Goal: Obtain resource: Download file/media

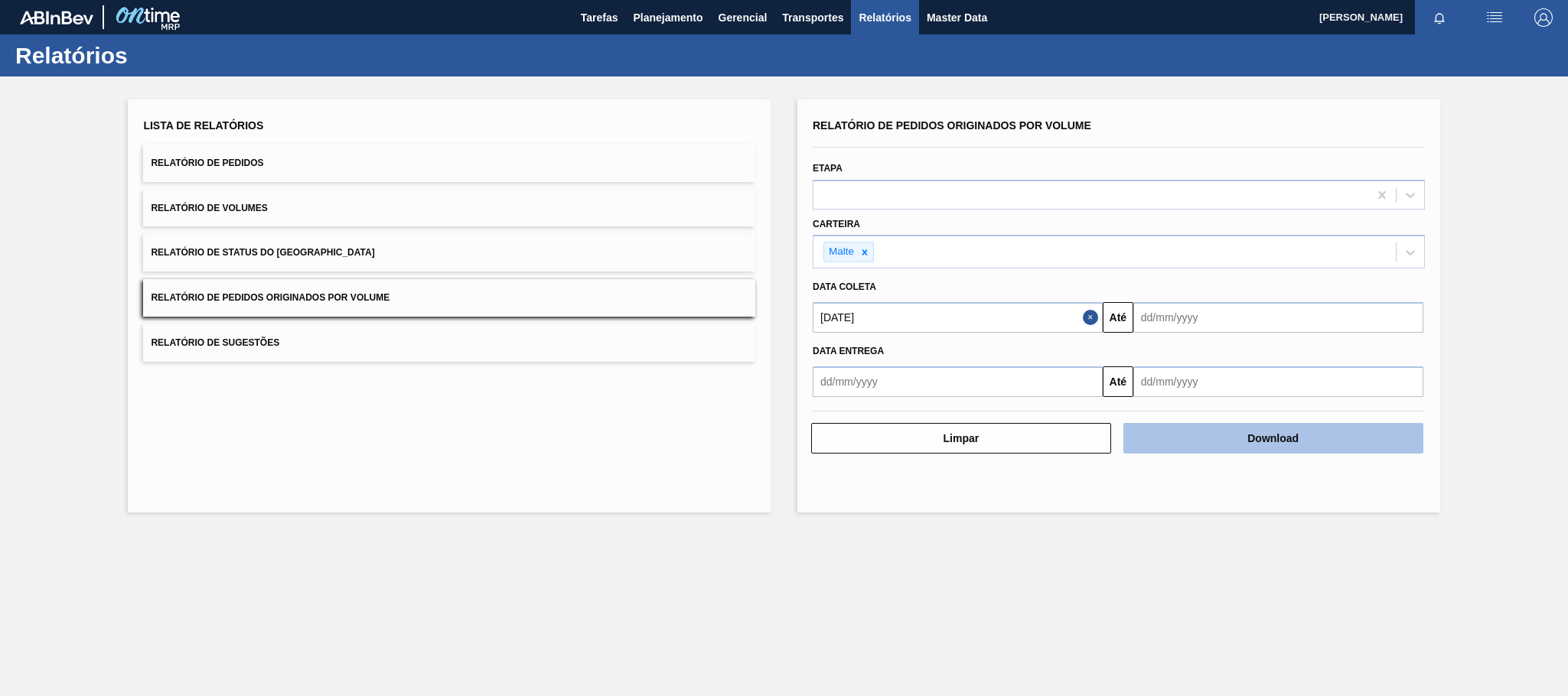
click at [1262, 438] on button "Download" at bounding box center [1273, 438] width 300 height 31
click at [1268, 432] on button "Download" at bounding box center [1273, 438] width 300 height 31
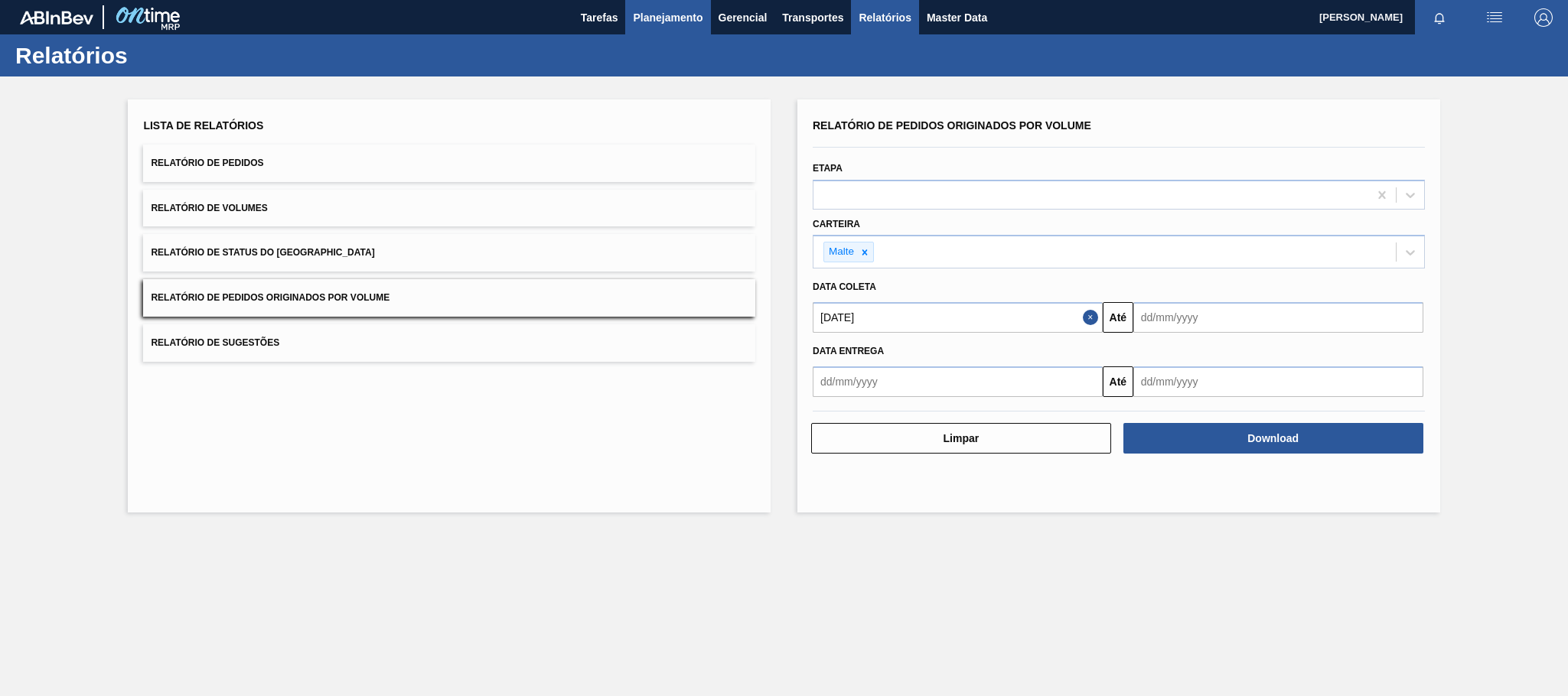
click at [657, 14] on span "Planejamento" at bounding box center [667, 17] width 70 height 18
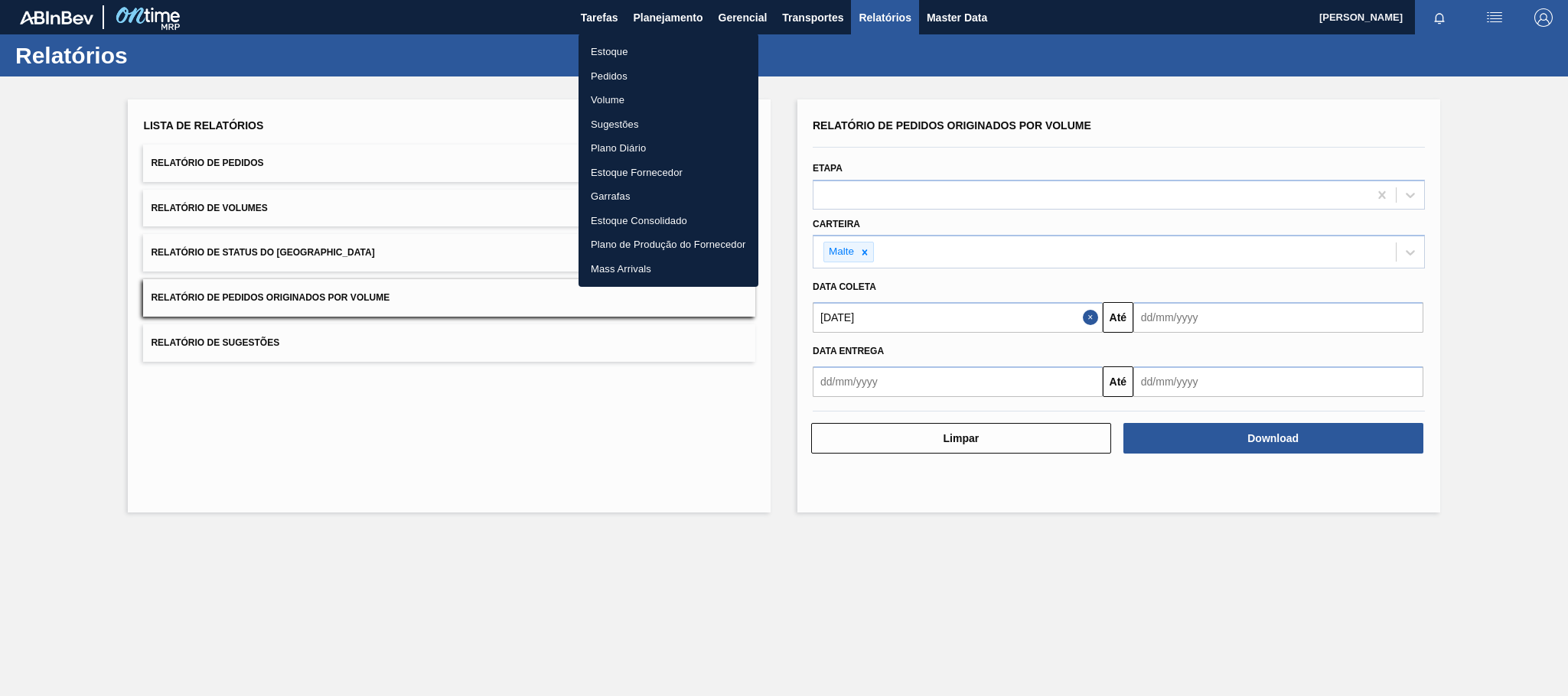
click at [618, 53] on li "Estoque" at bounding box center [668, 51] width 180 height 24
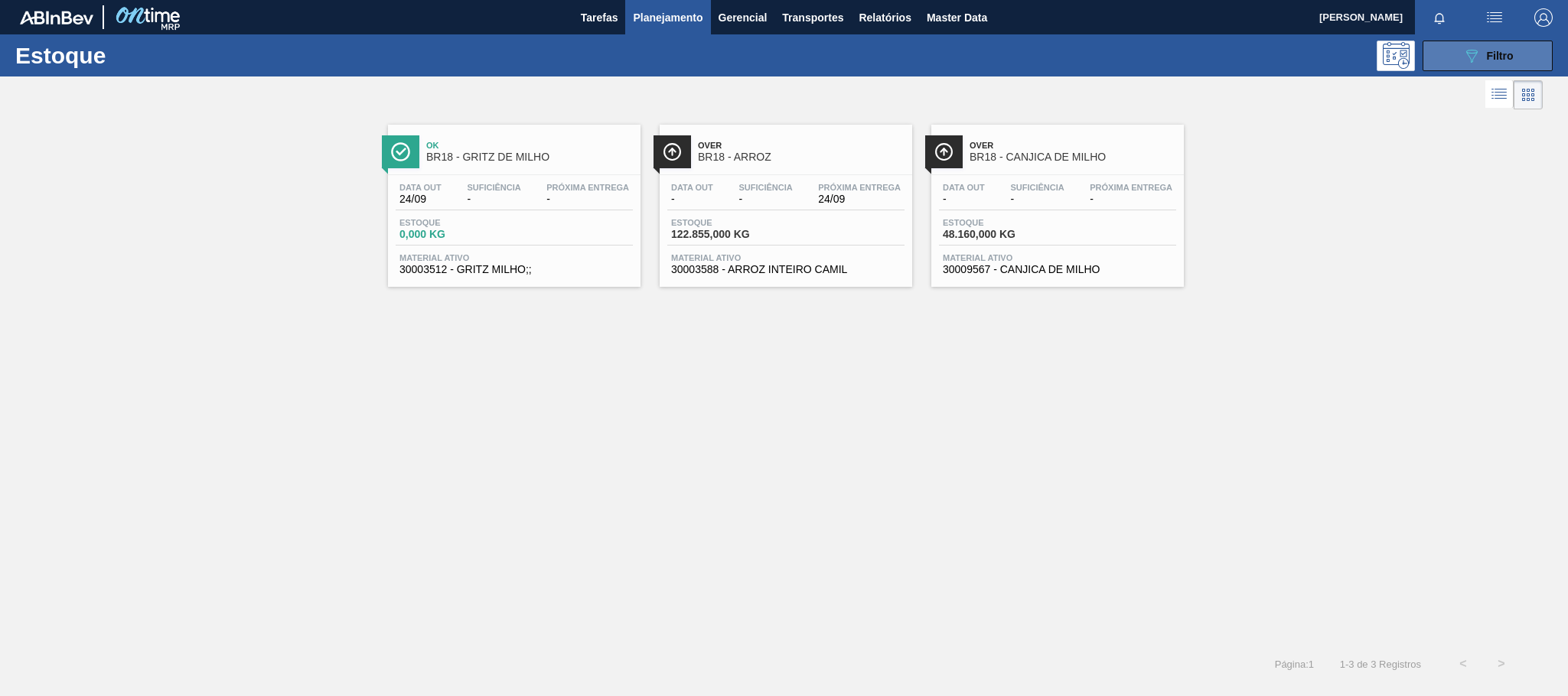
click at [1465, 54] on icon "089F7B8B-B2A5-4AFE-B5C0-19BA573D28AC" at bounding box center [1471, 55] width 18 height 18
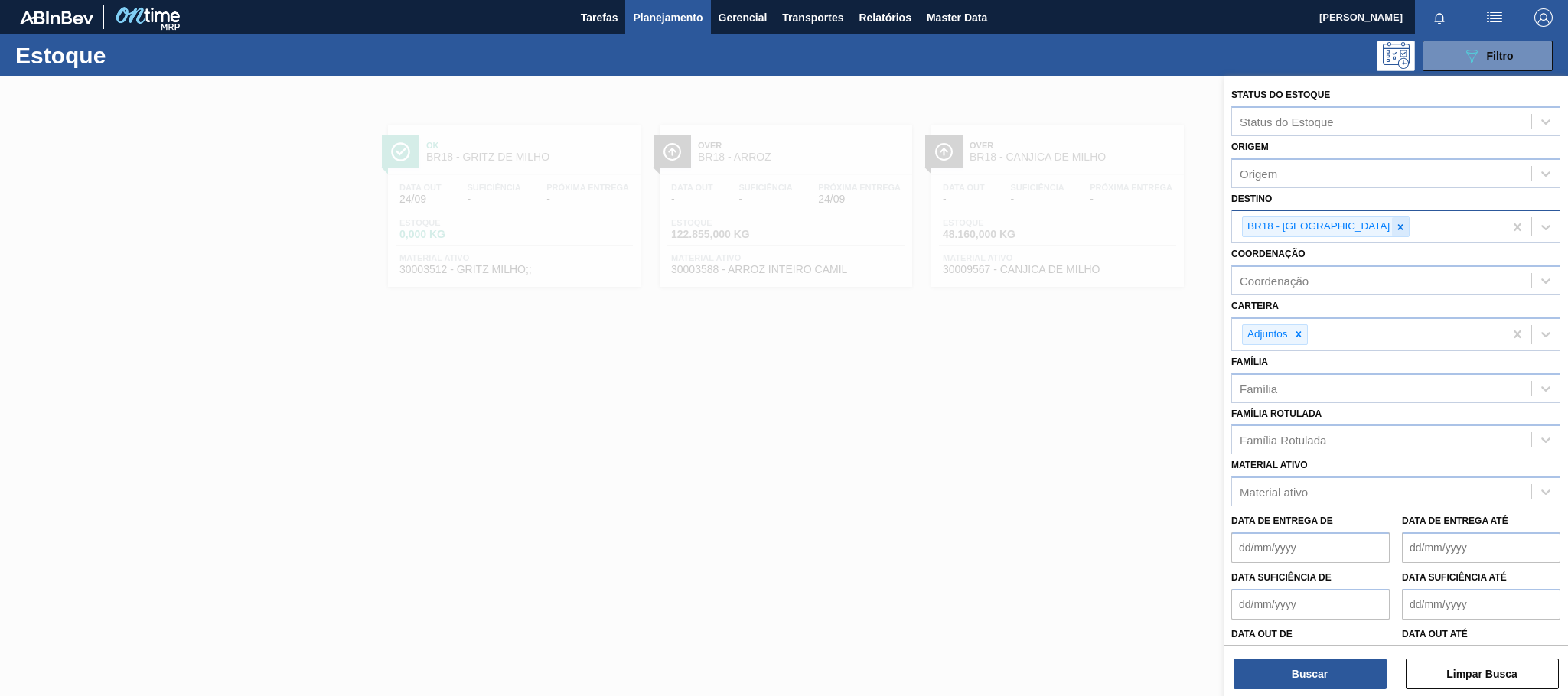
click at [1395, 223] on icon at bounding box center [1400, 227] width 10 height 10
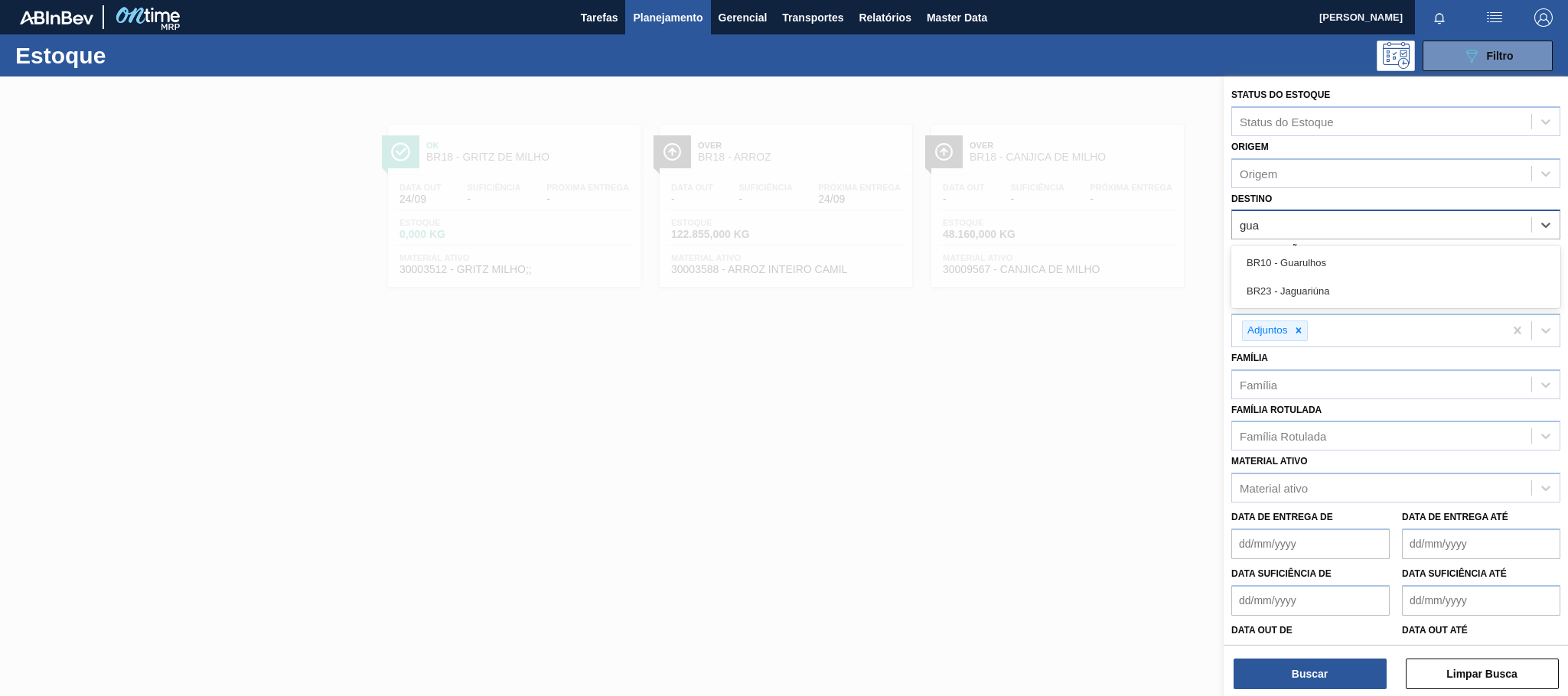
type input "guar"
click at [1306, 262] on div "BR10 - Guarulhos" at bounding box center [1395, 262] width 329 height 28
click at [1304, 333] on div at bounding box center [1298, 334] width 17 height 19
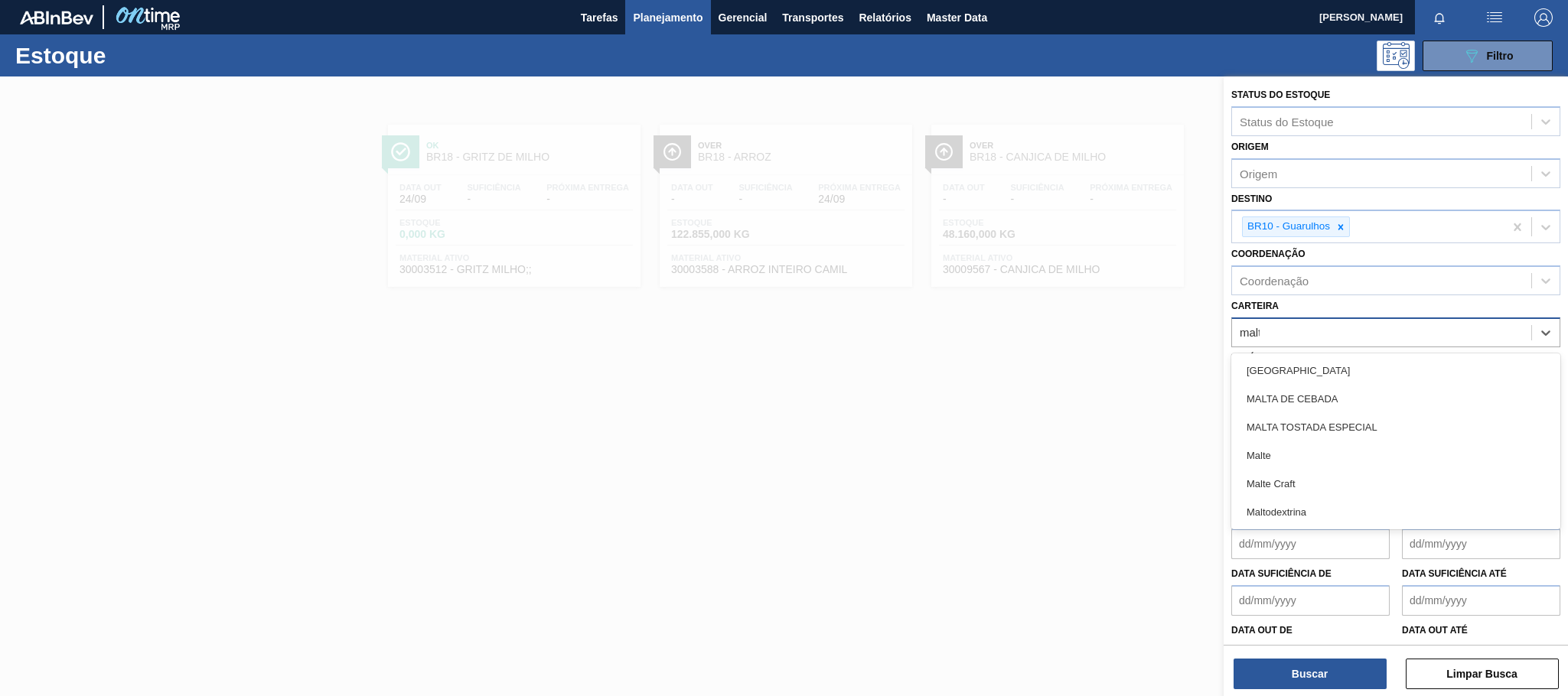
type input "malte"
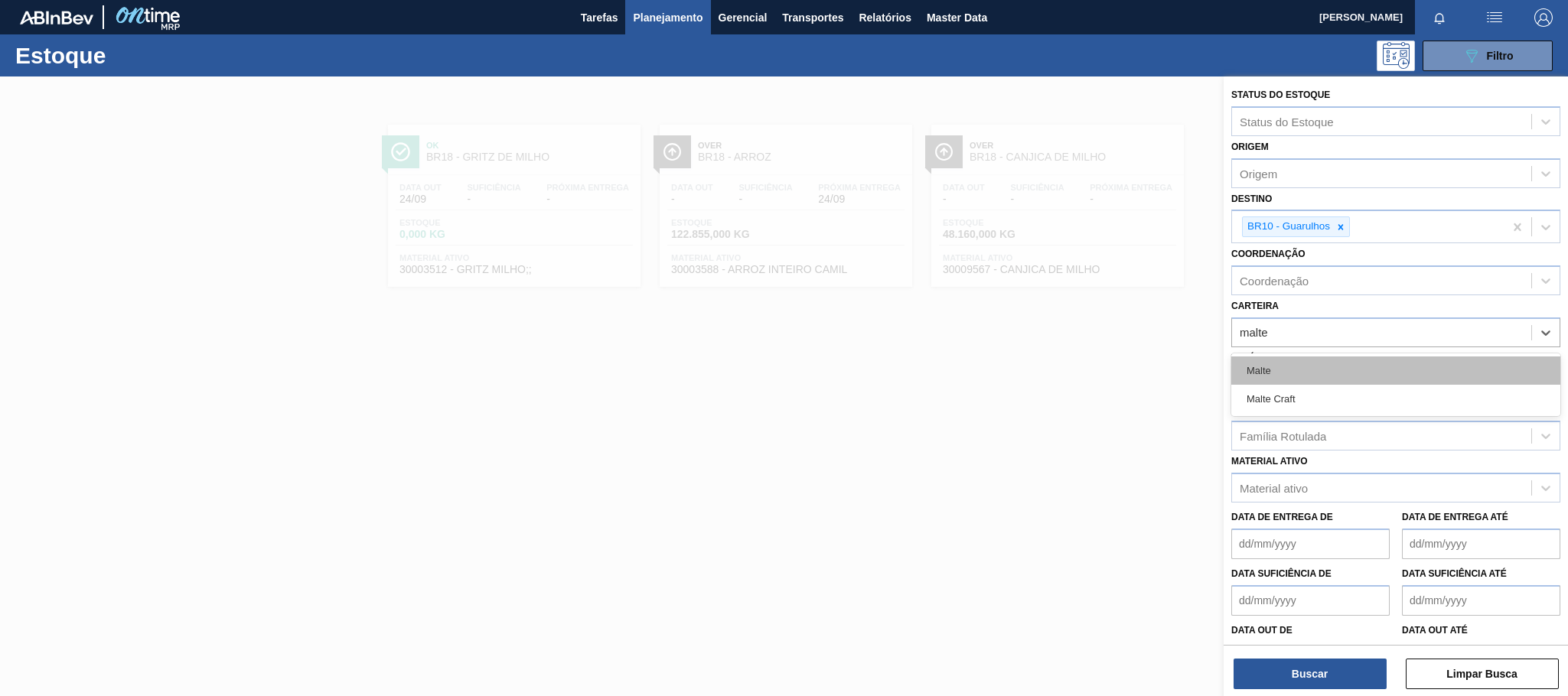
click at [1270, 374] on div "Malte" at bounding box center [1395, 370] width 329 height 28
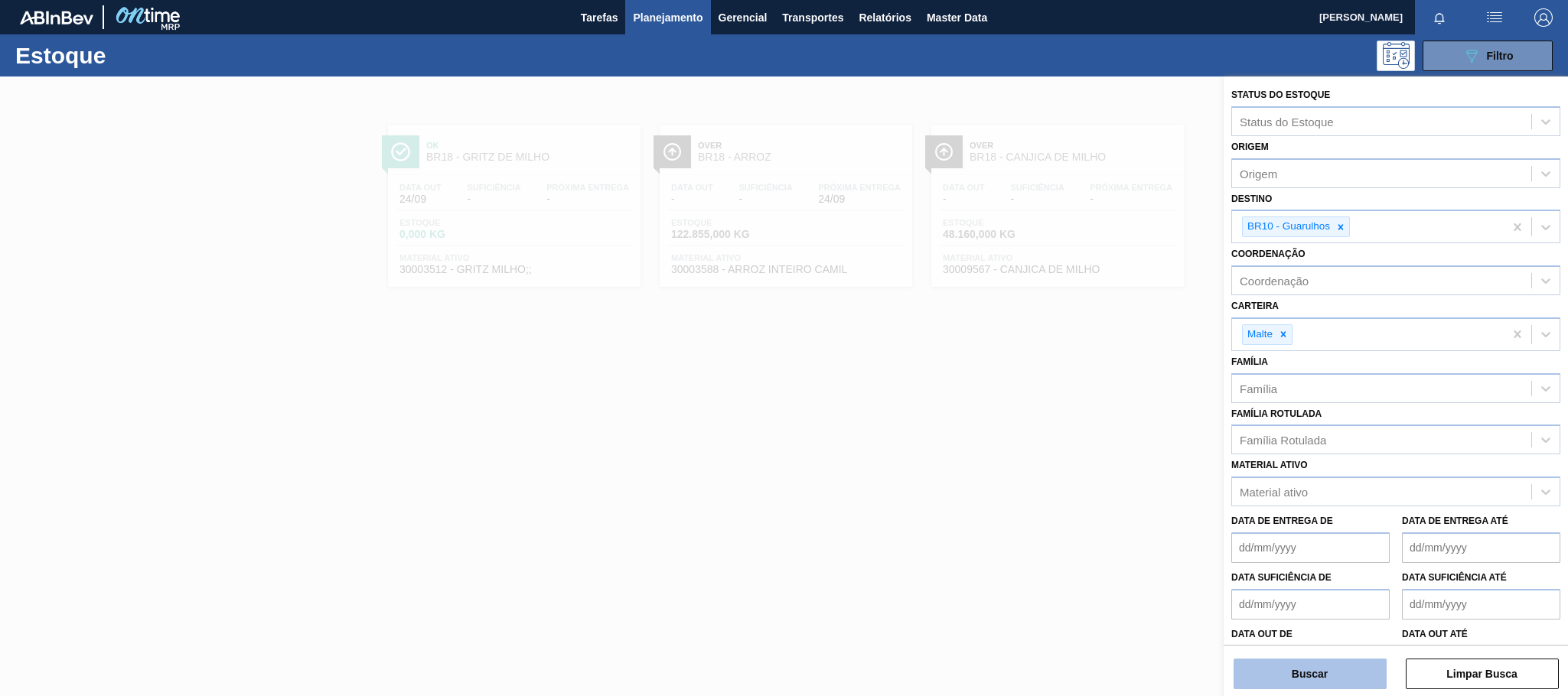
click at [1320, 669] on button "Buscar" at bounding box center [1310, 673] width 153 height 31
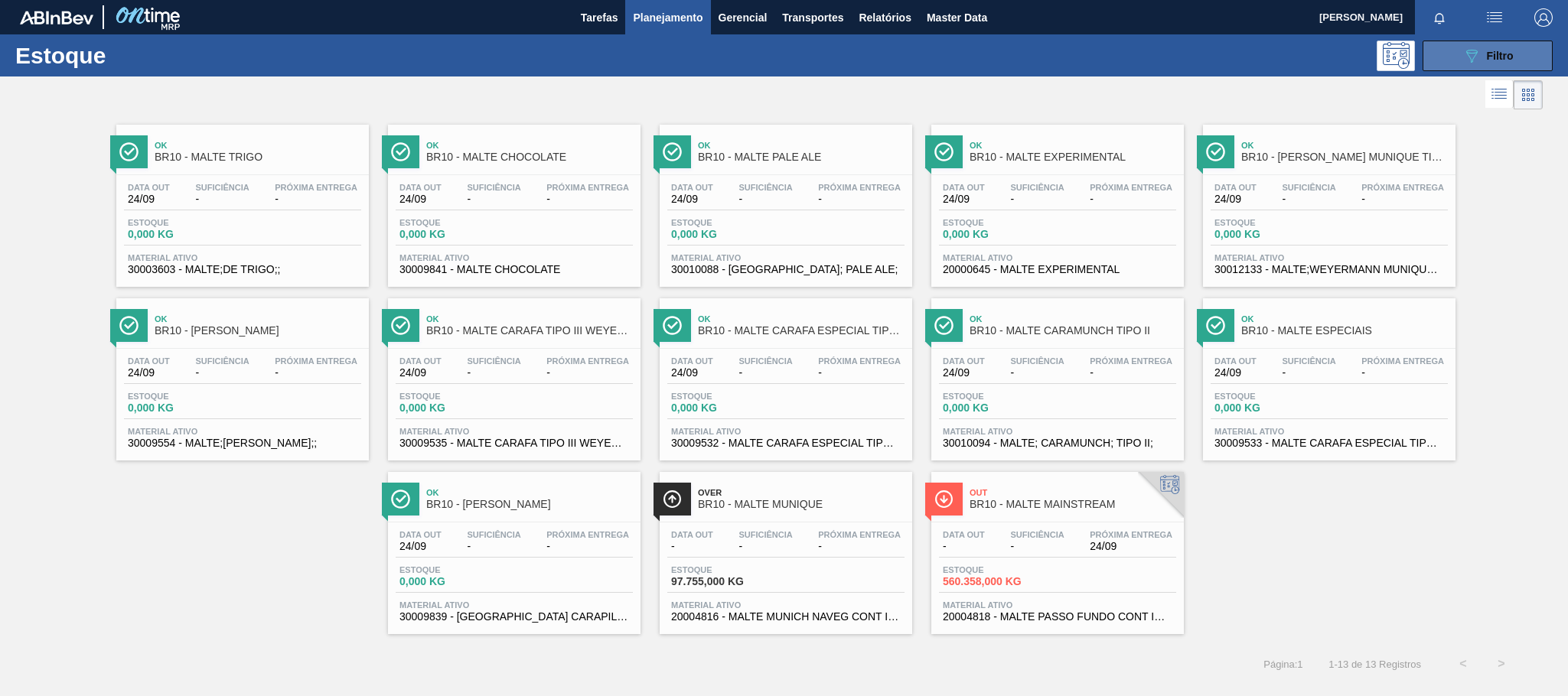
click at [1456, 65] on button "089F7B8B-B2A5-4AFE-B5C0-19BA573D28AC Filtro" at bounding box center [1488, 55] width 130 height 31
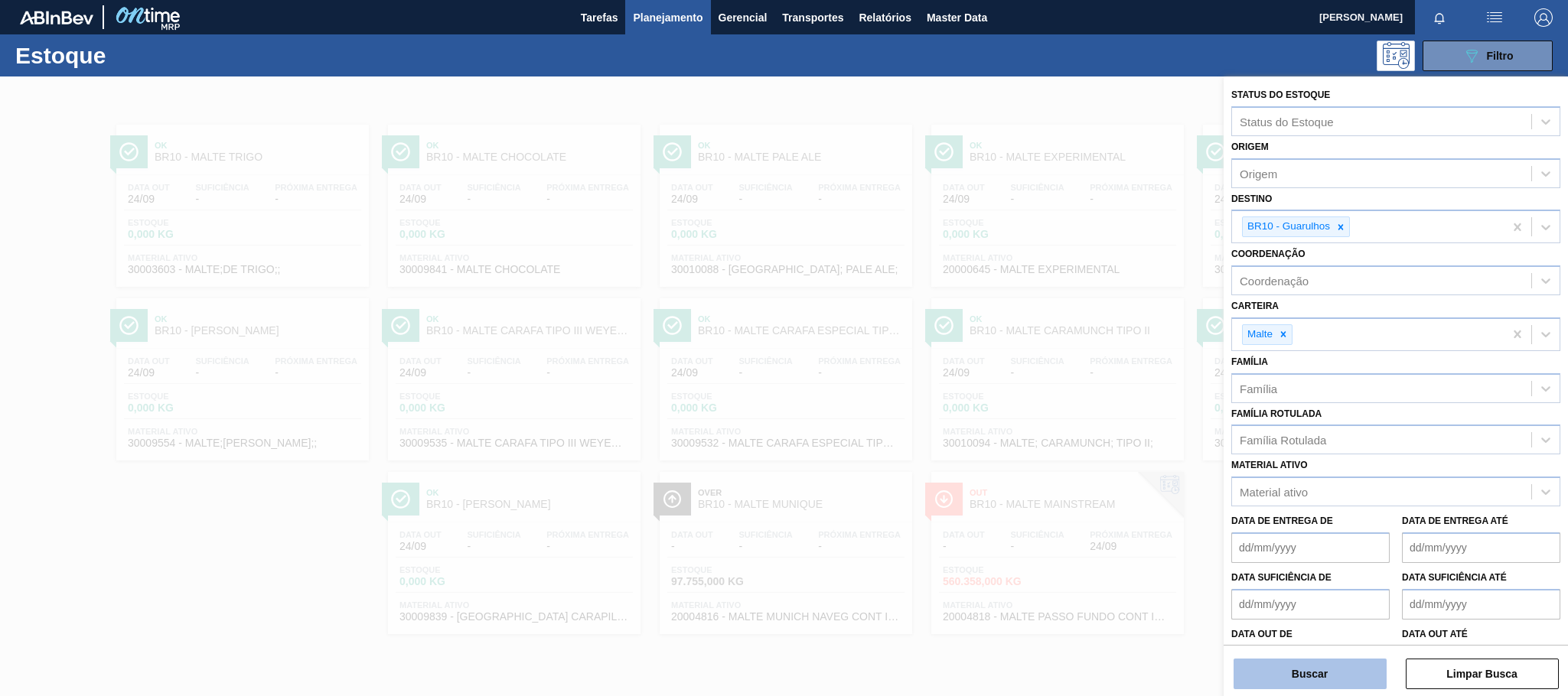
click at [1332, 670] on button "Buscar" at bounding box center [1310, 673] width 153 height 31
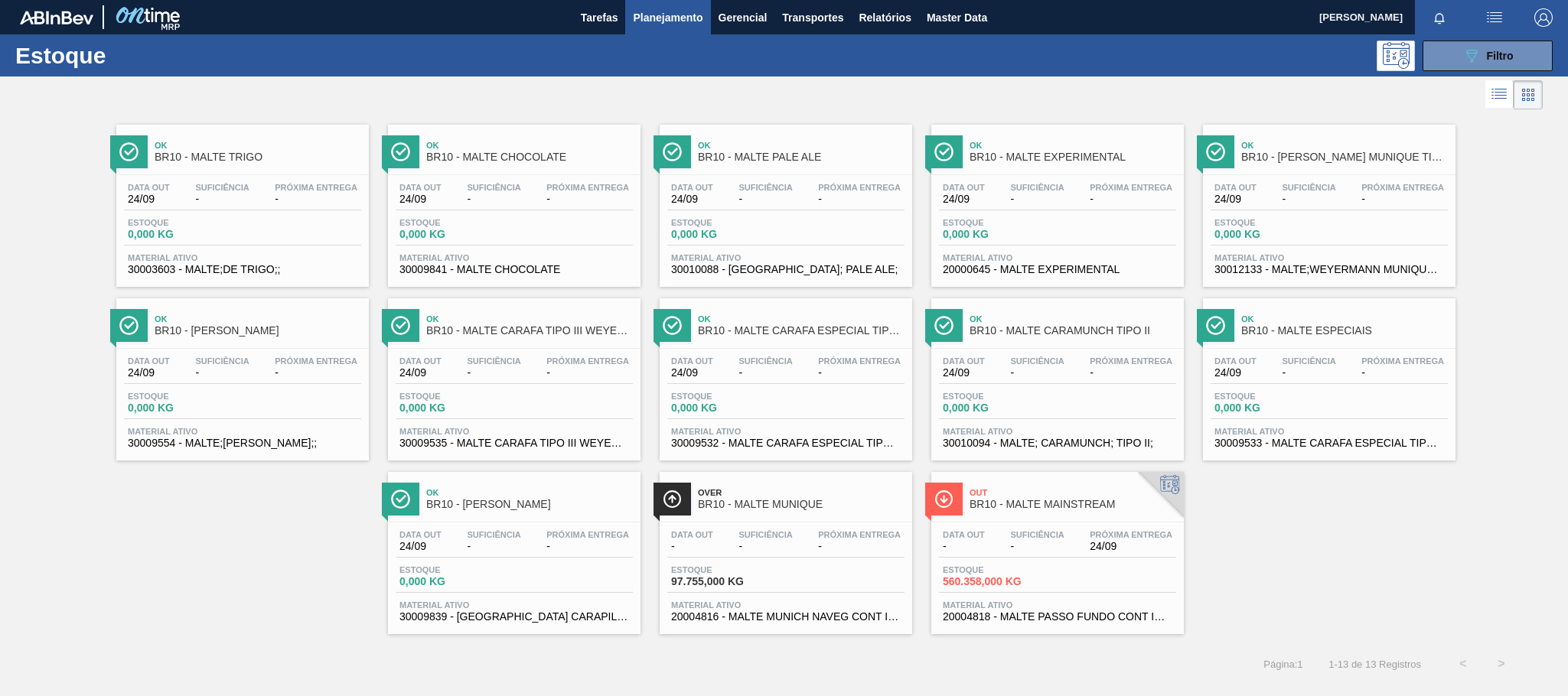
click at [1059, 507] on span "BR10 - MALTE MAINSTREAM" at bounding box center [1073, 504] width 207 height 11
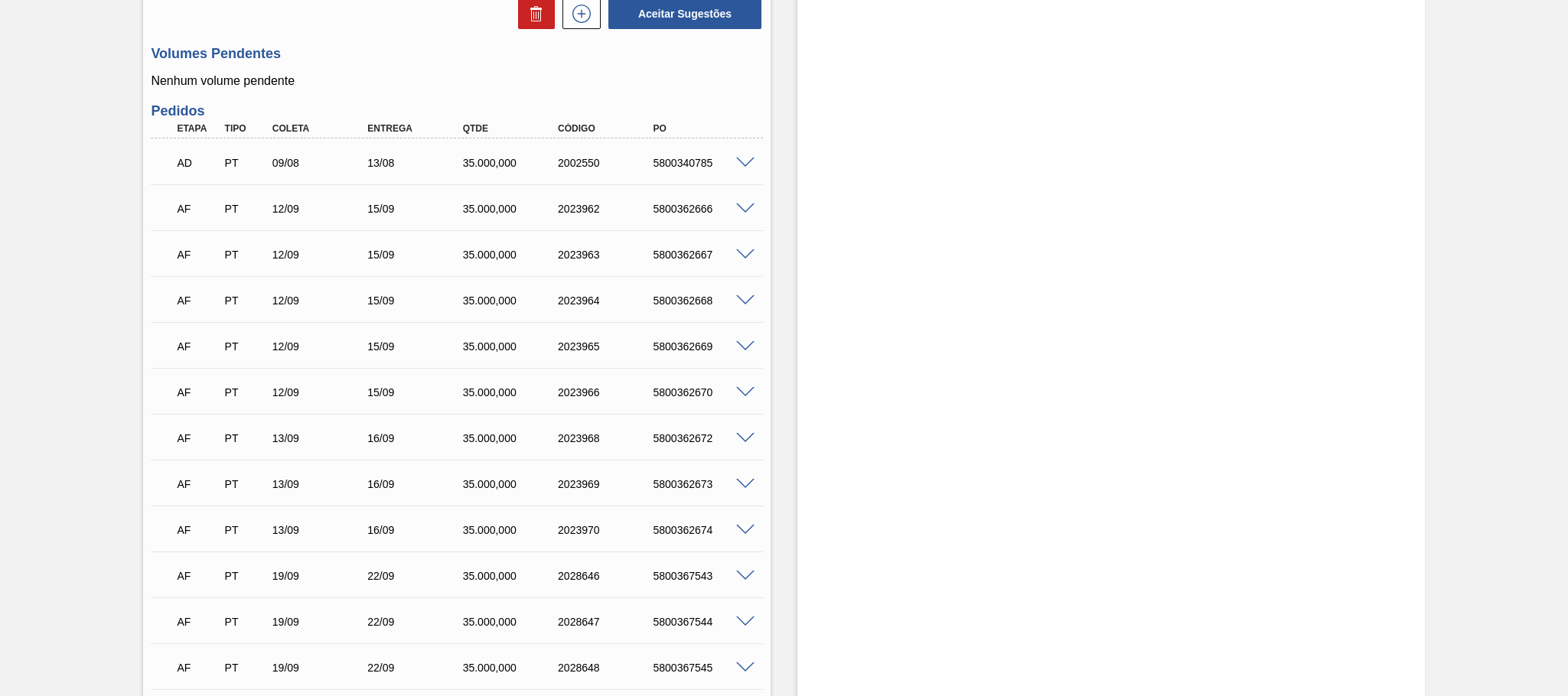
scroll to position [575, 0]
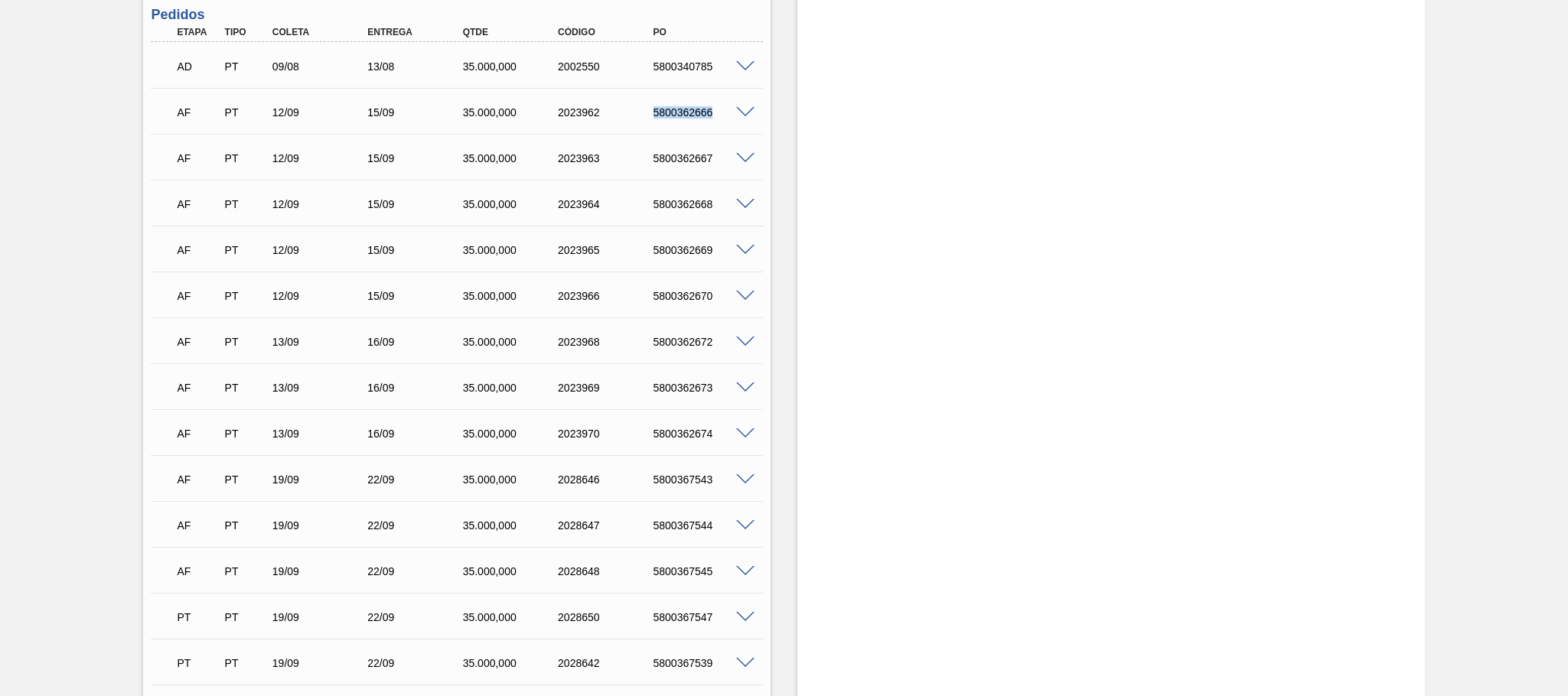
drag, startPoint x: 653, startPoint y: 119, endPoint x: 710, endPoint y: 120, distance: 57.0
click at [710, 118] on div "5800362666" at bounding box center [703, 112] width 107 height 12
copy div "5800362666"
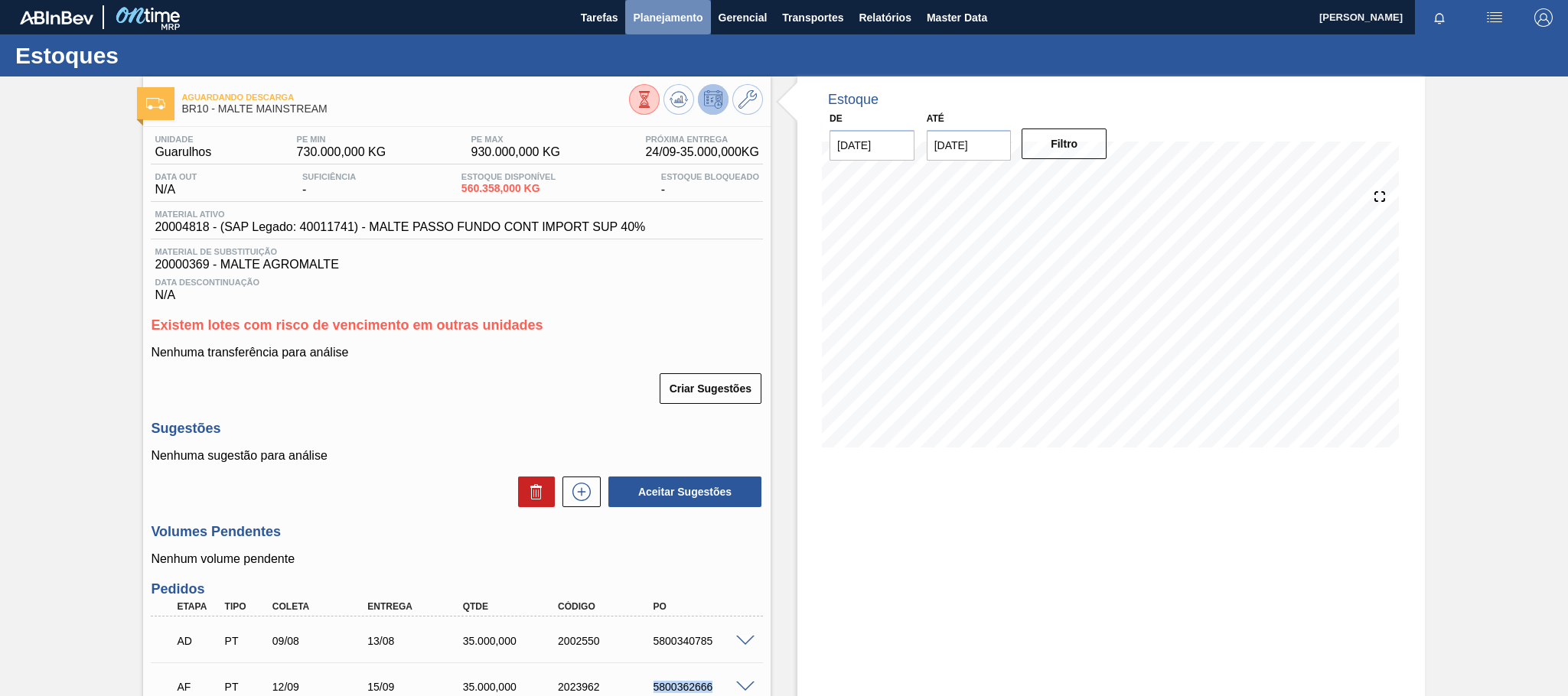
click at [679, 9] on span "Planejamento" at bounding box center [667, 17] width 70 height 18
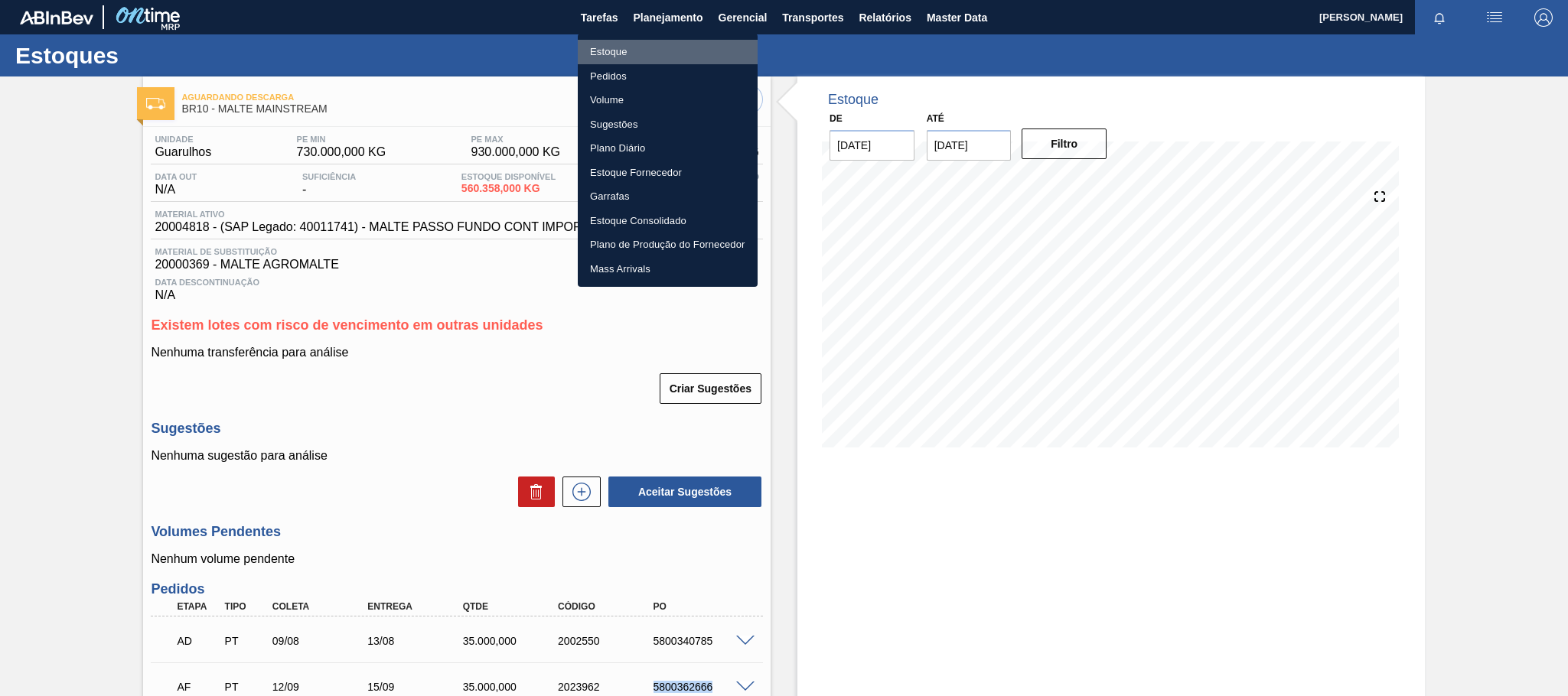
click at [602, 51] on li "Estoque" at bounding box center [667, 51] width 180 height 24
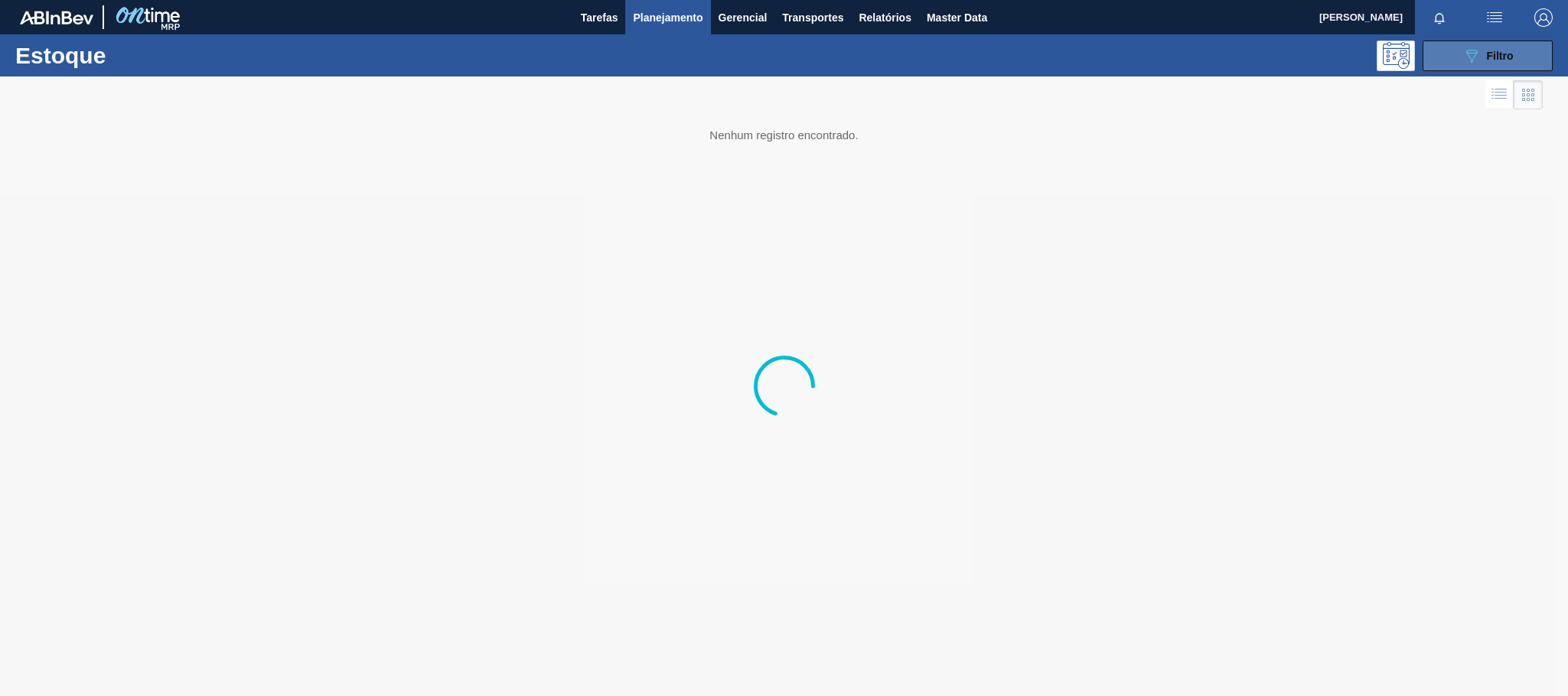
click at [1509, 51] on span "Filtro" at bounding box center [1500, 55] width 27 height 12
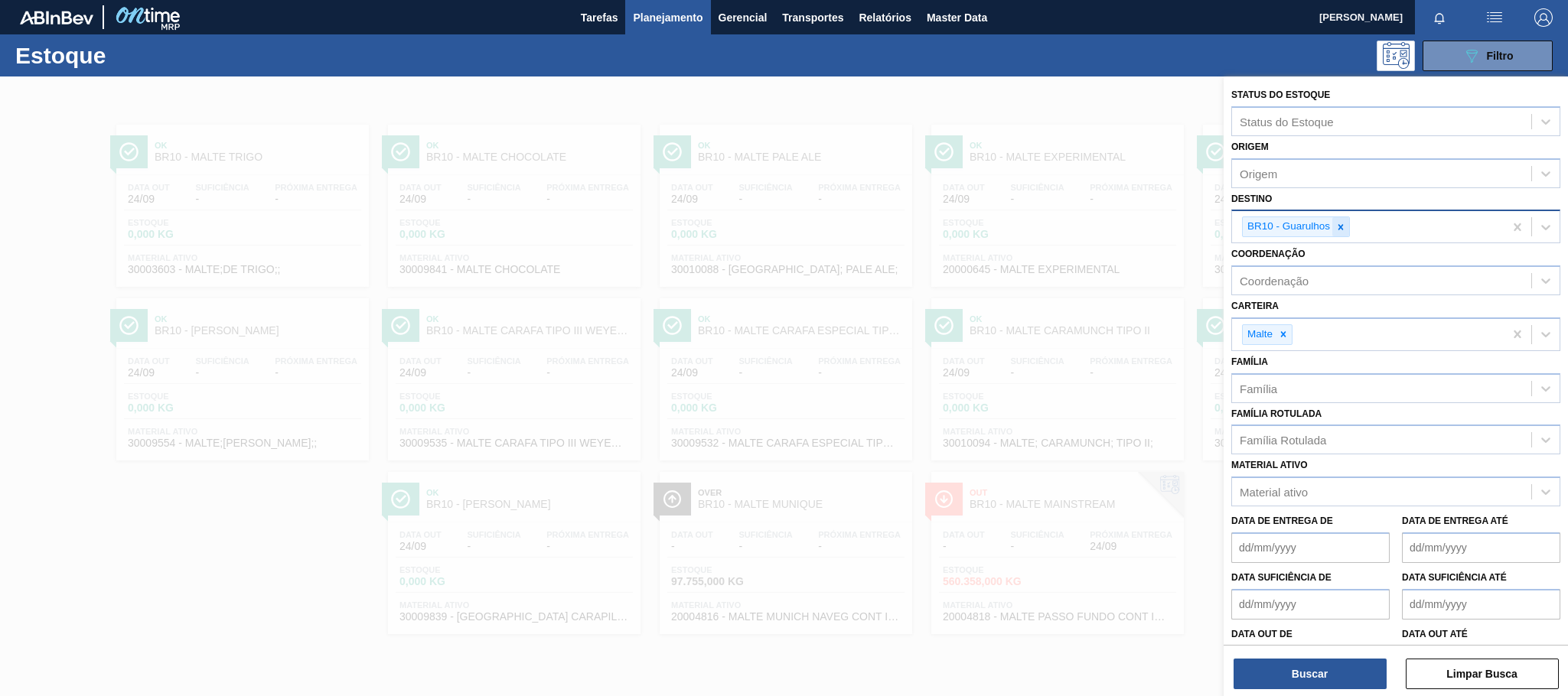
click at [1341, 226] on icon at bounding box center [1340, 227] width 6 height 6
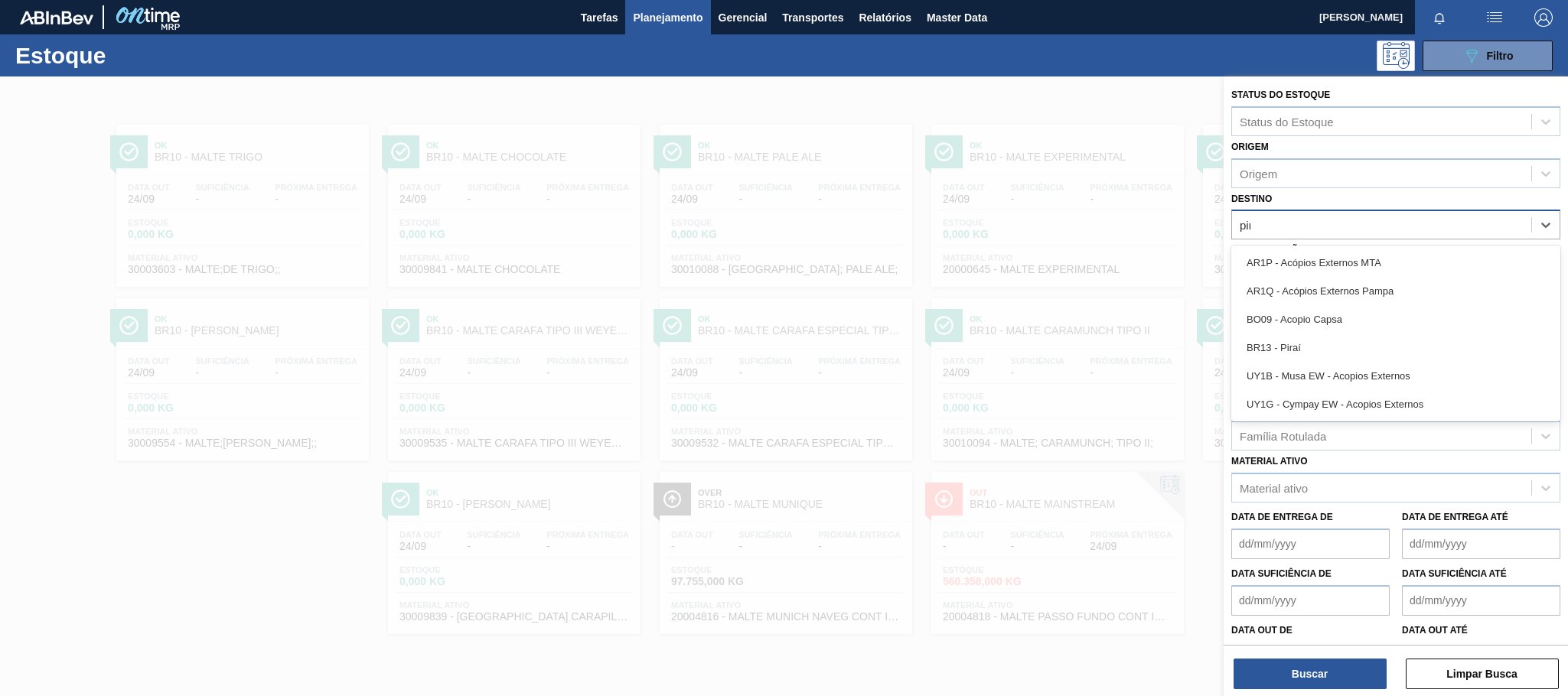
type input "pira"
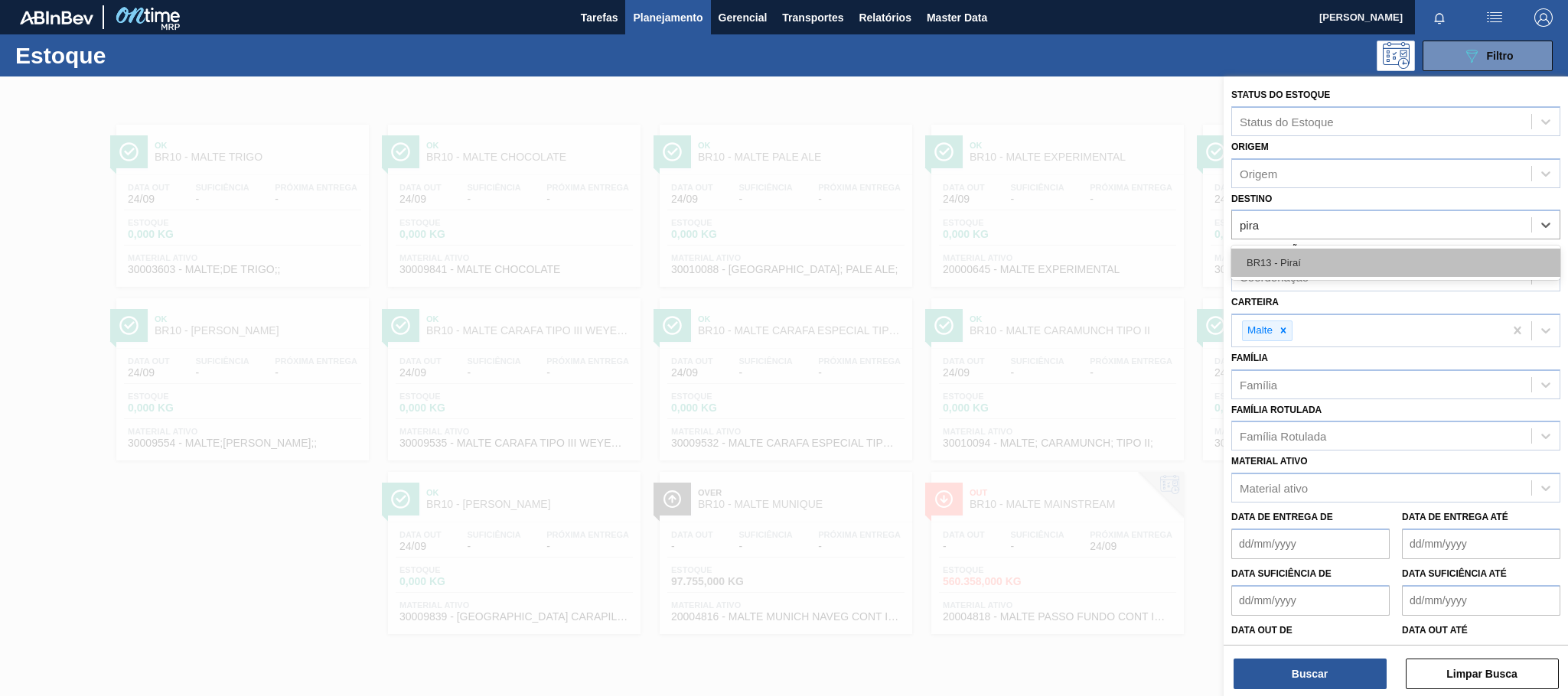
click at [1303, 256] on div "BR13 - Piraí" at bounding box center [1395, 262] width 329 height 28
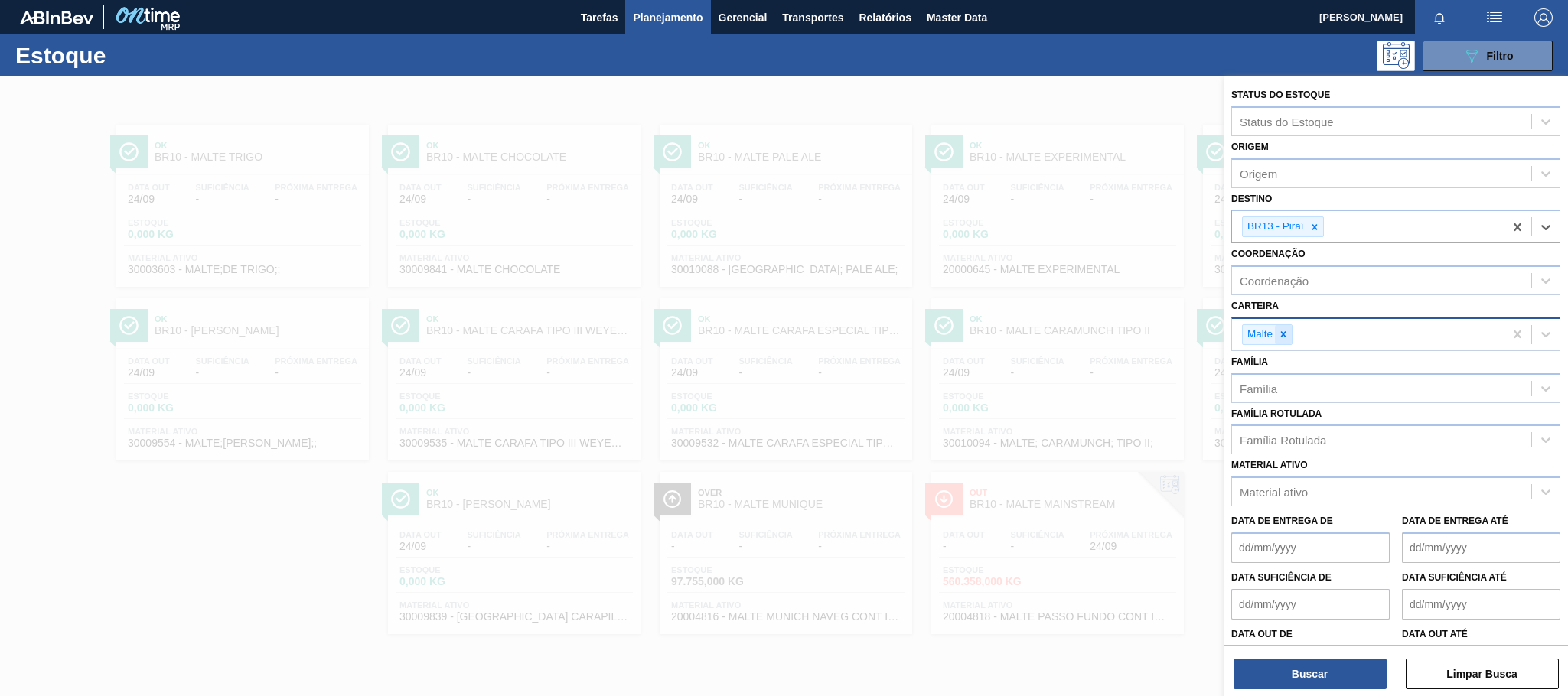
click at [1287, 333] on icon at bounding box center [1283, 334] width 10 height 10
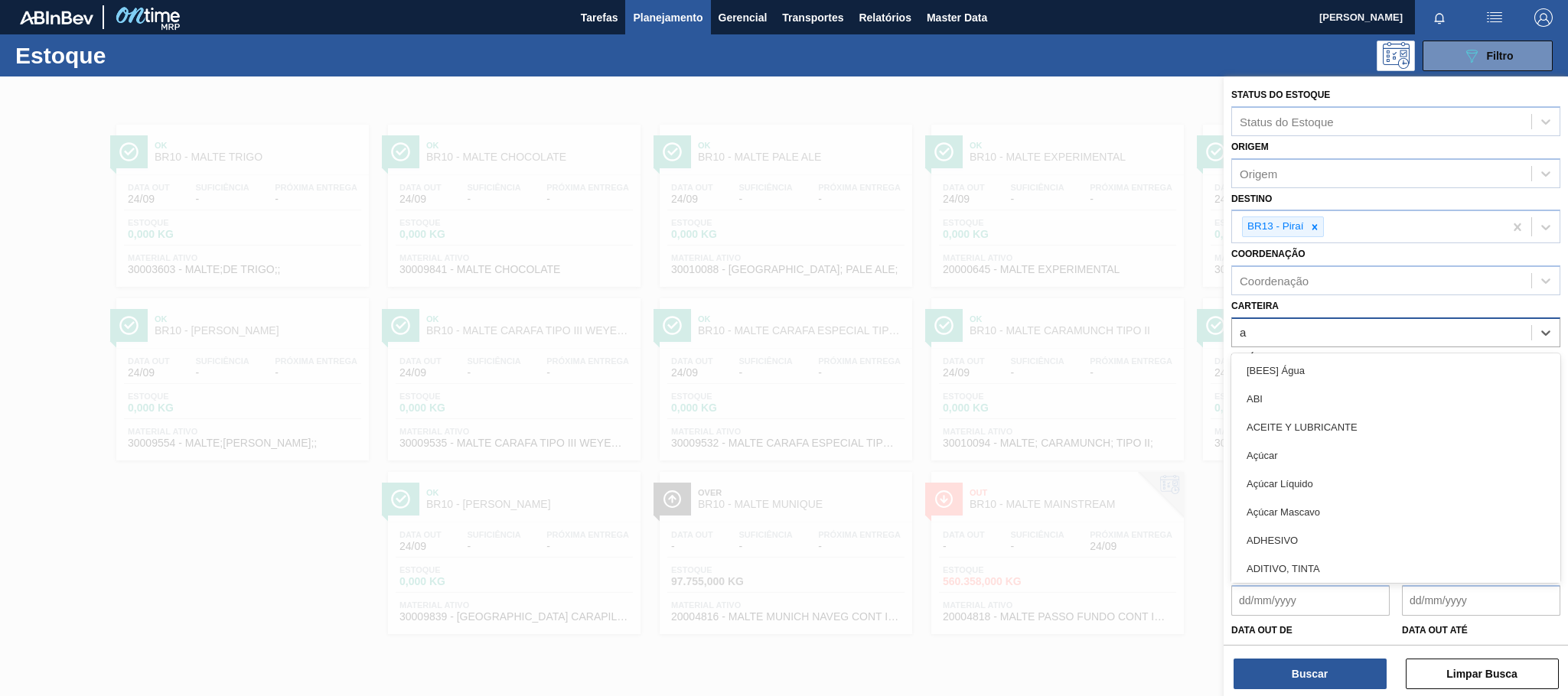
type input "ad"
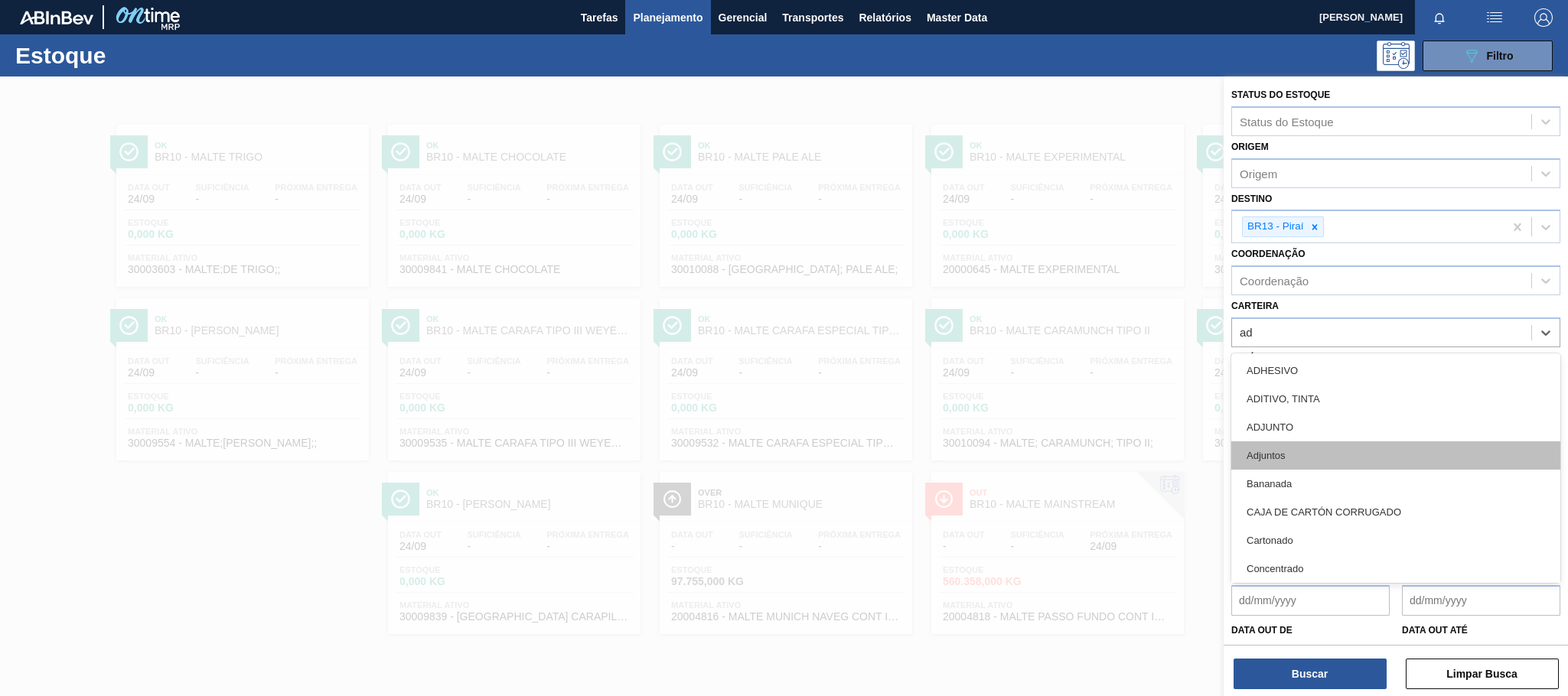
click at [1286, 452] on div "Adjuntos" at bounding box center [1395, 455] width 329 height 28
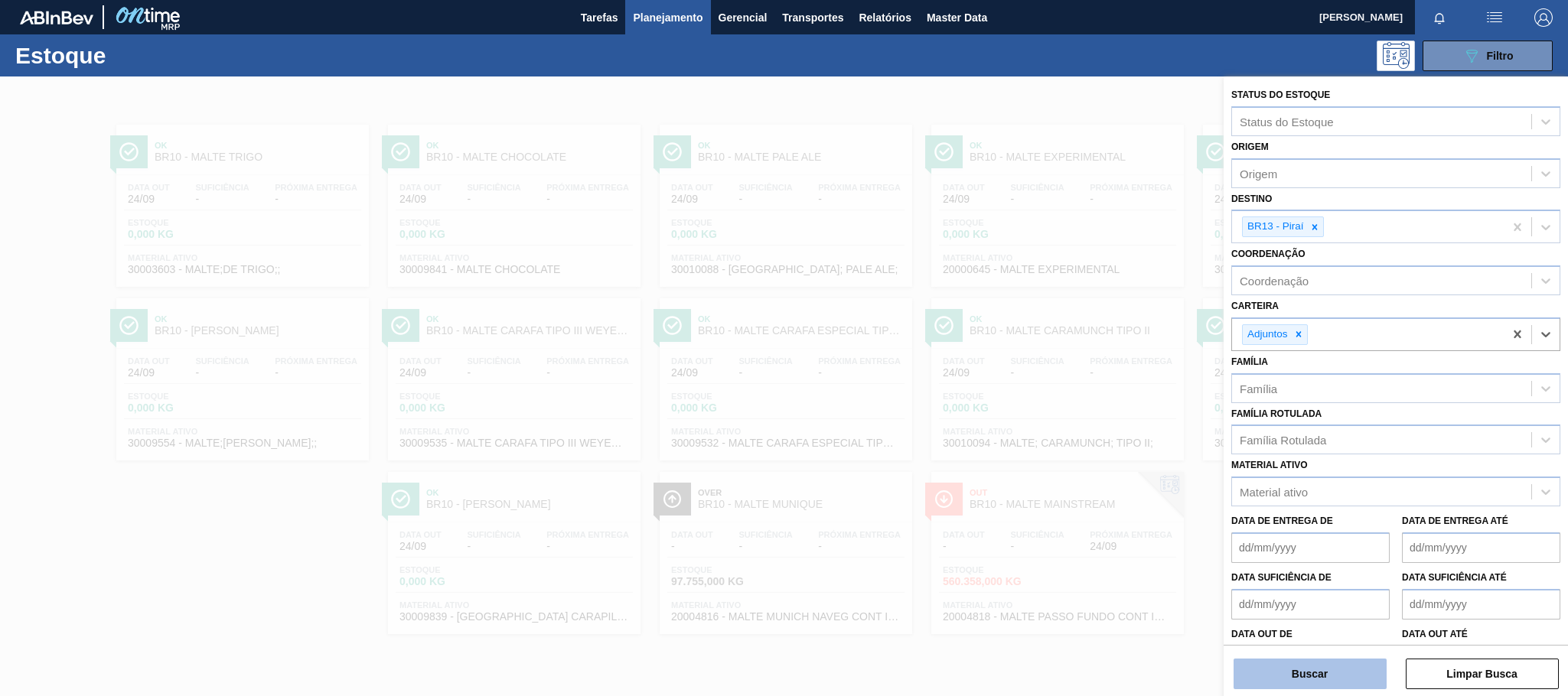
click at [1329, 666] on button "Buscar" at bounding box center [1310, 673] width 153 height 31
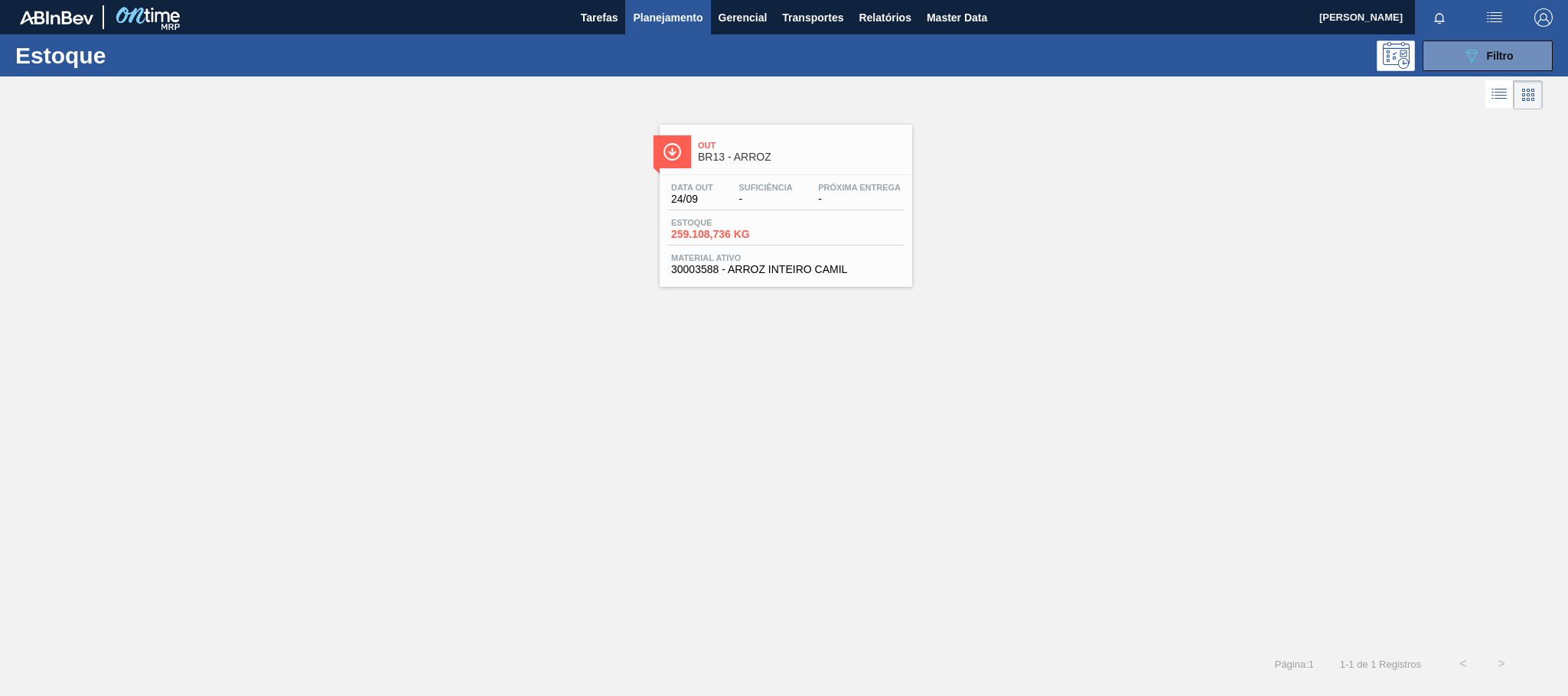
click at [709, 154] on span "BR13 - ARROZ" at bounding box center [801, 157] width 207 height 11
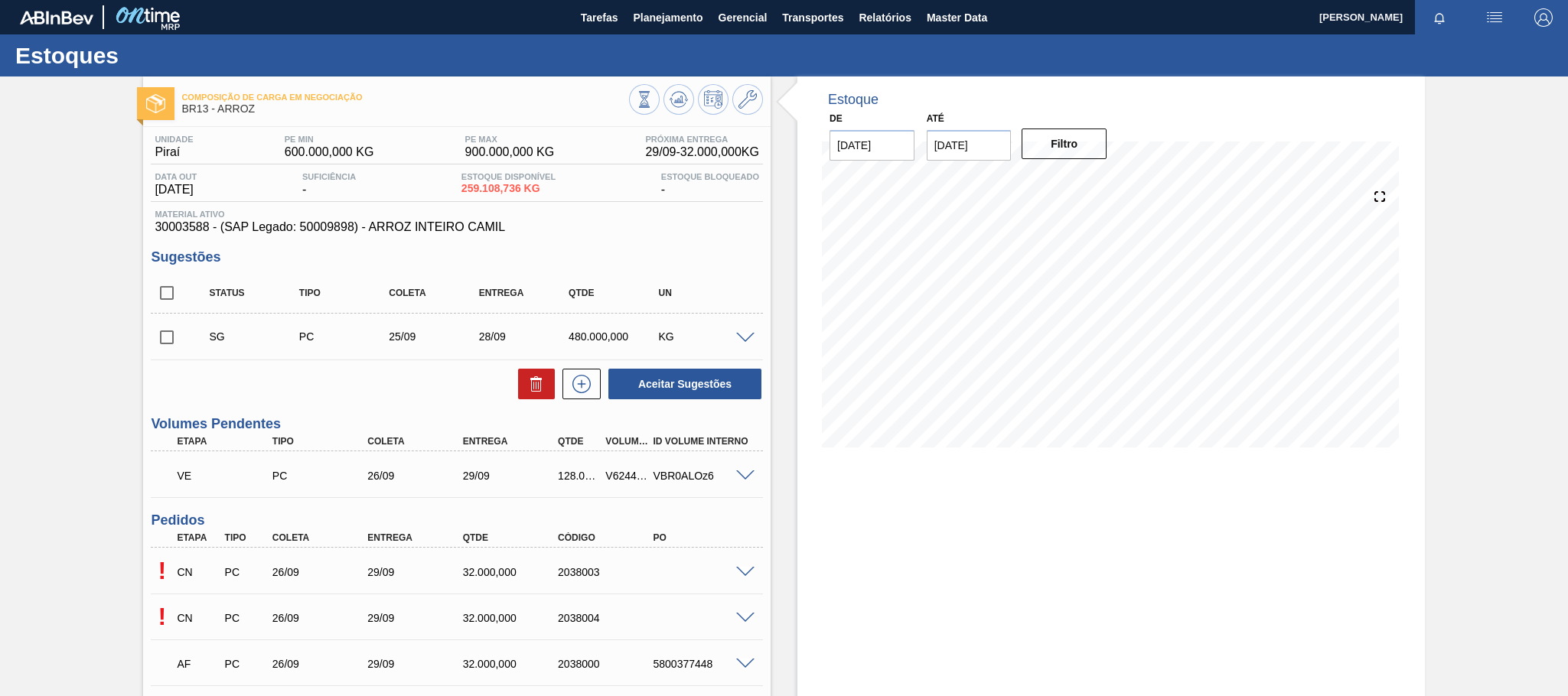
scroll to position [191, 0]
click at [875, 16] on span "Relatórios" at bounding box center [885, 17] width 52 height 18
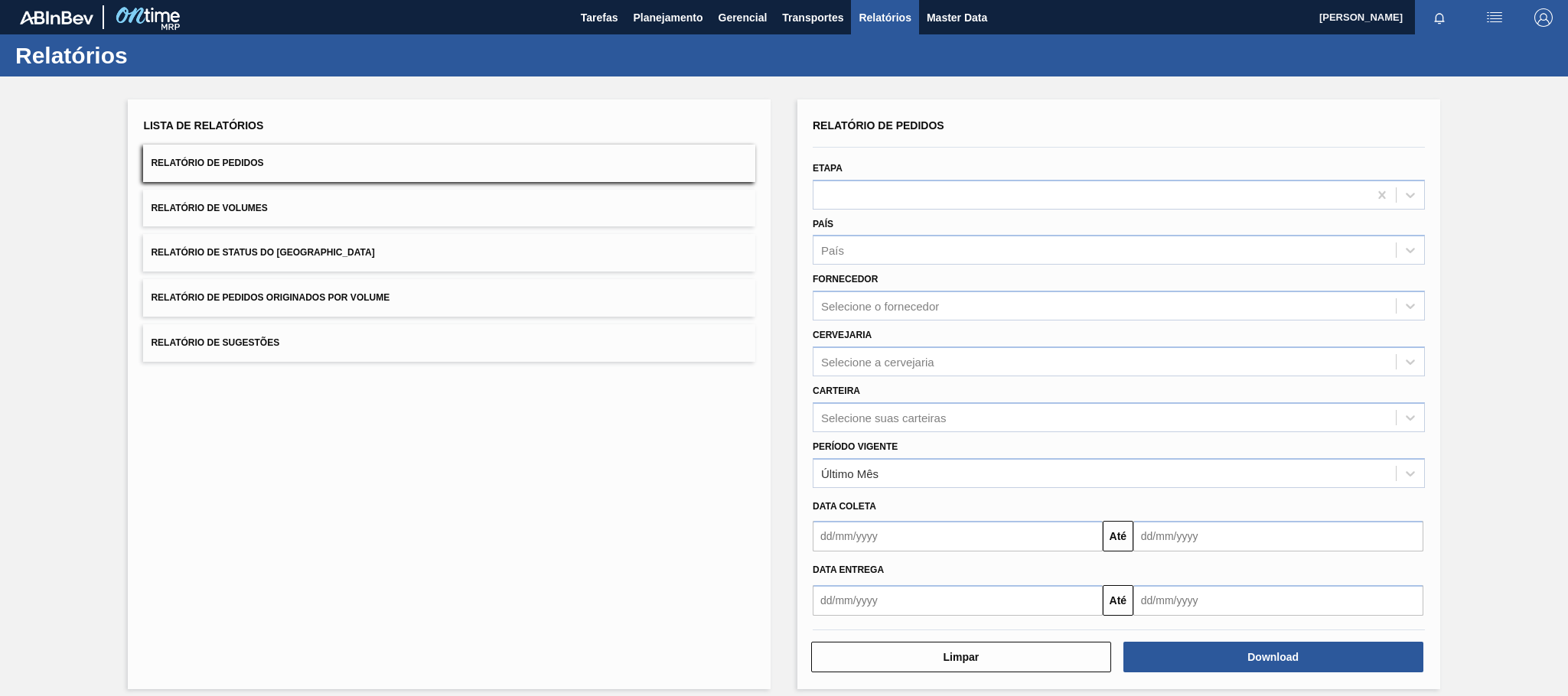
click at [359, 298] on span "Relatório de Pedidos Originados por Volume" at bounding box center [269, 297] width 239 height 10
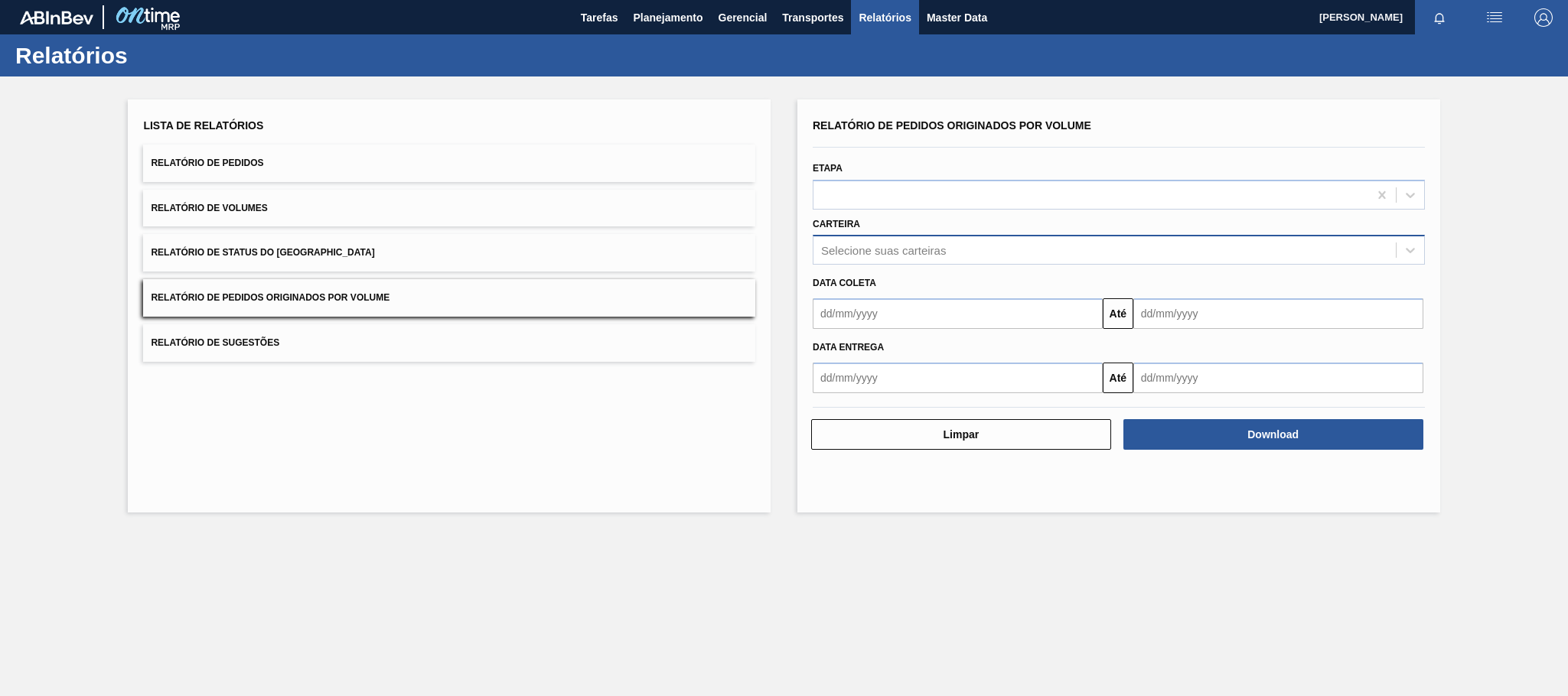
click at [845, 248] on div "Selecione suas carteiras" at bounding box center [883, 251] width 125 height 13
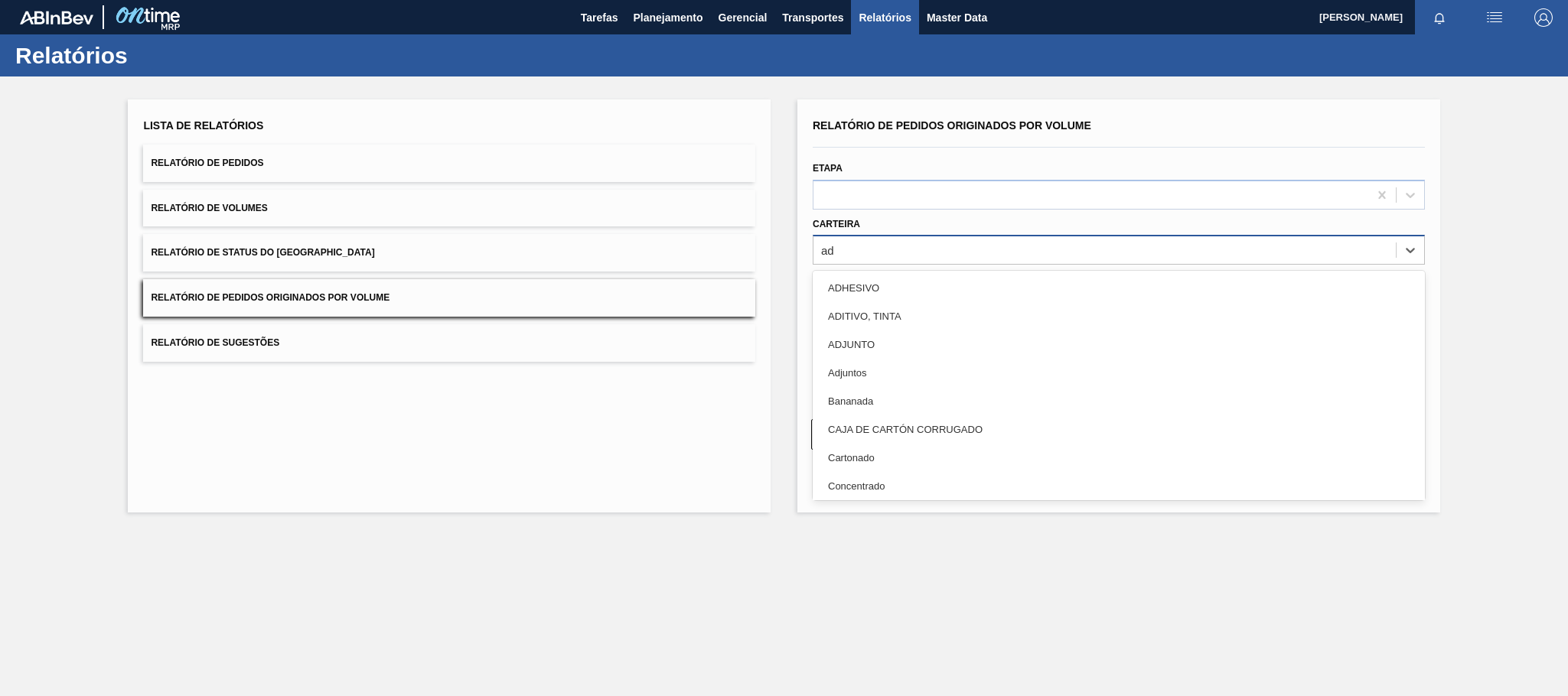
type input "adj"
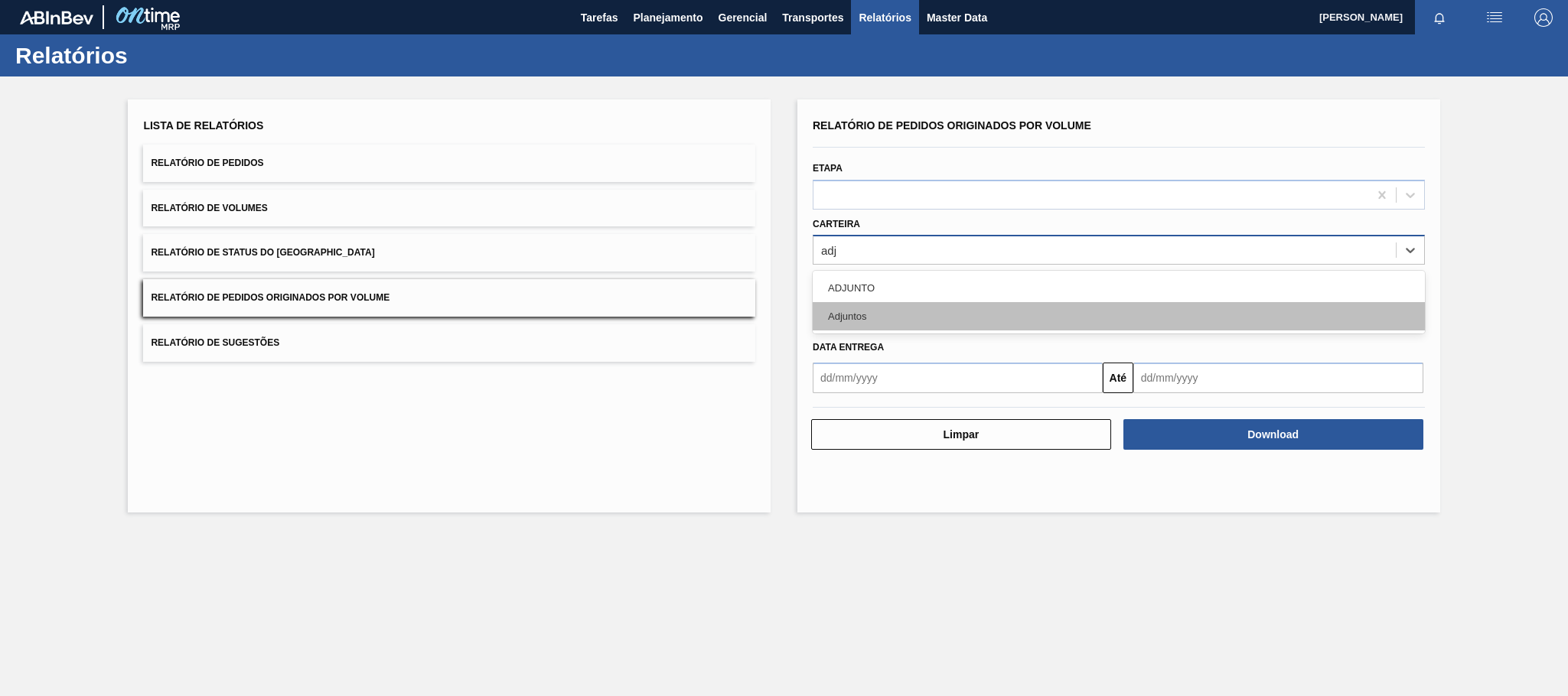
click at [870, 312] on div "Adjuntos" at bounding box center [1119, 316] width 612 height 28
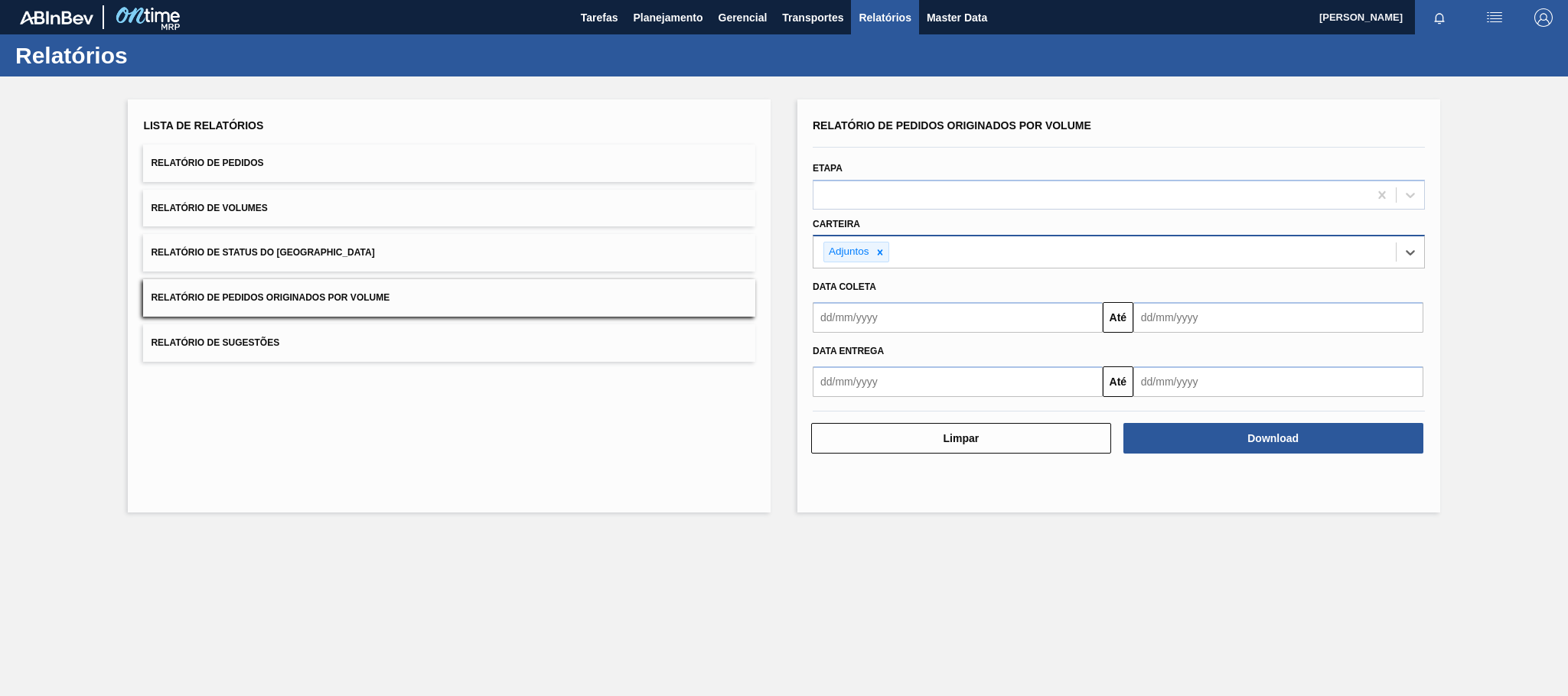
click at [859, 319] on input "text" at bounding box center [958, 317] width 290 height 31
click at [845, 313] on input "26/08/2025" at bounding box center [958, 317] width 290 height 31
type input "[DATE]"
click at [951, 478] on div "26" at bounding box center [954, 477] width 21 height 21
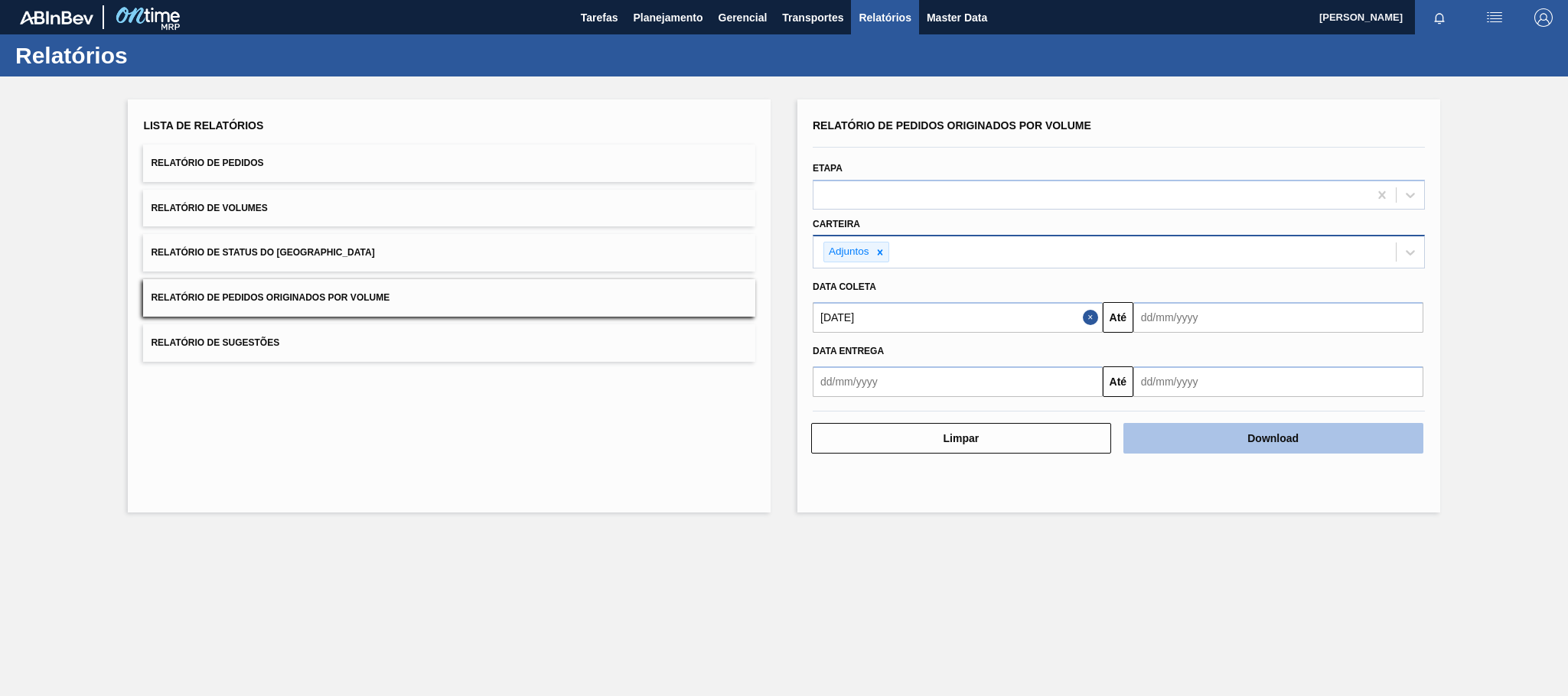
click at [1258, 448] on button "Download" at bounding box center [1273, 438] width 300 height 31
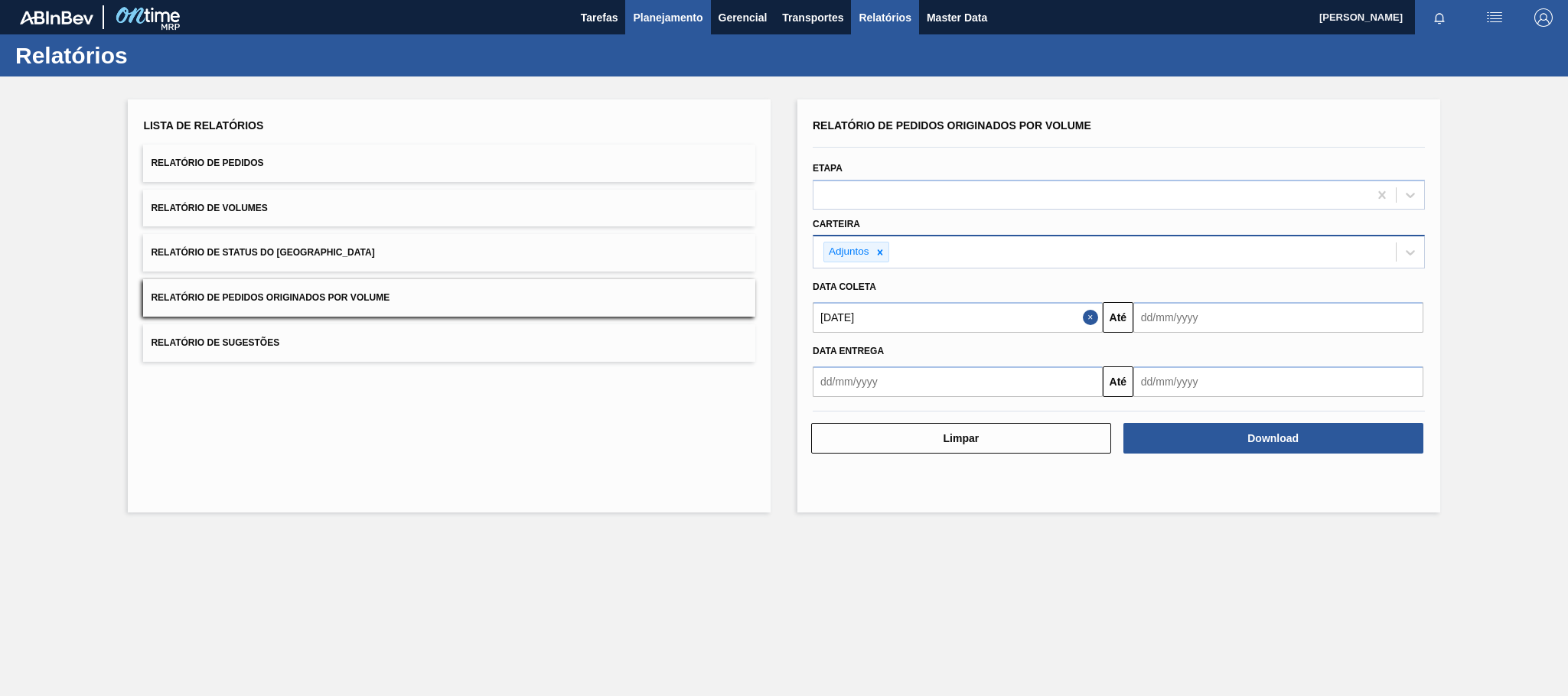
click at [655, 19] on span "Planejamento" at bounding box center [667, 17] width 70 height 18
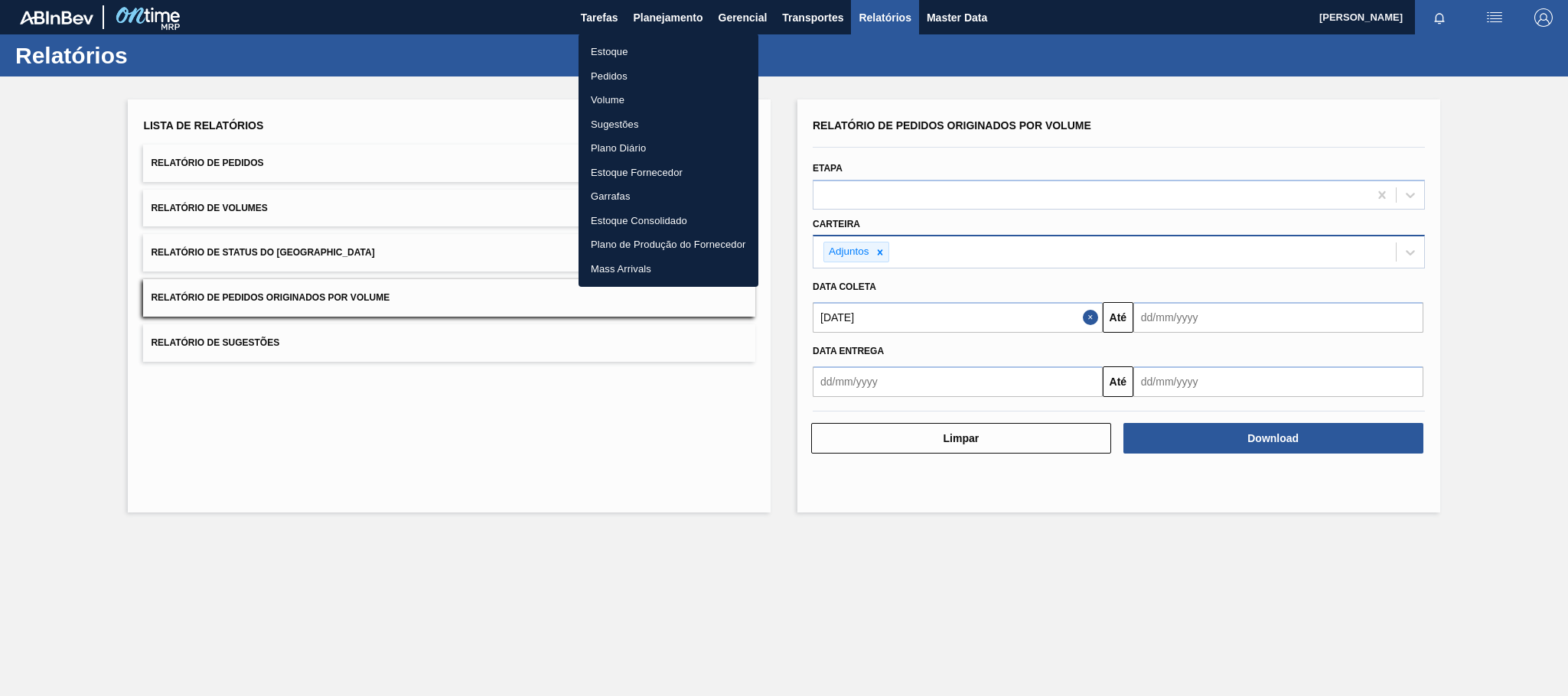
click at [618, 47] on li "Estoque" at bounding box center [668, 51] width 180 height 24
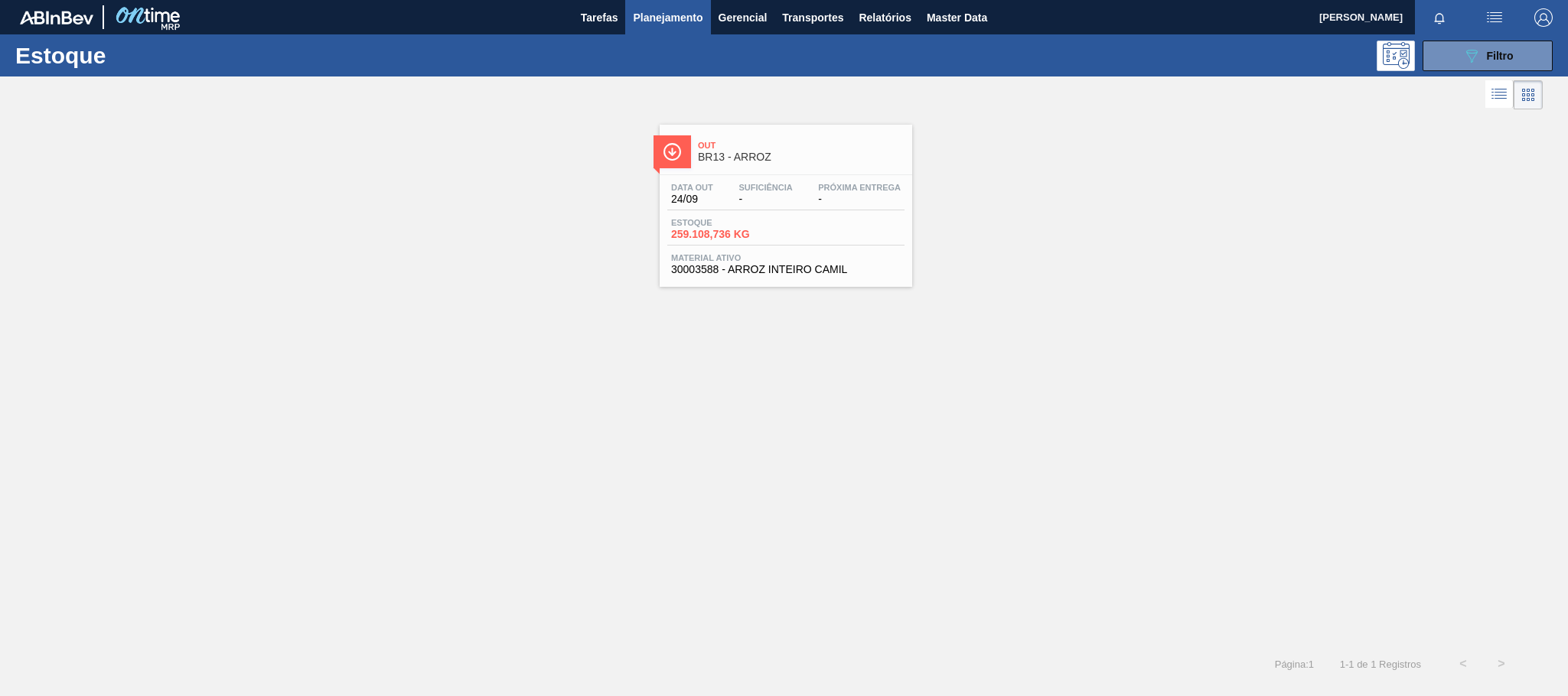
click at [728, 143] on span "Out" at bounding box center [801, 145] width 207 height 9
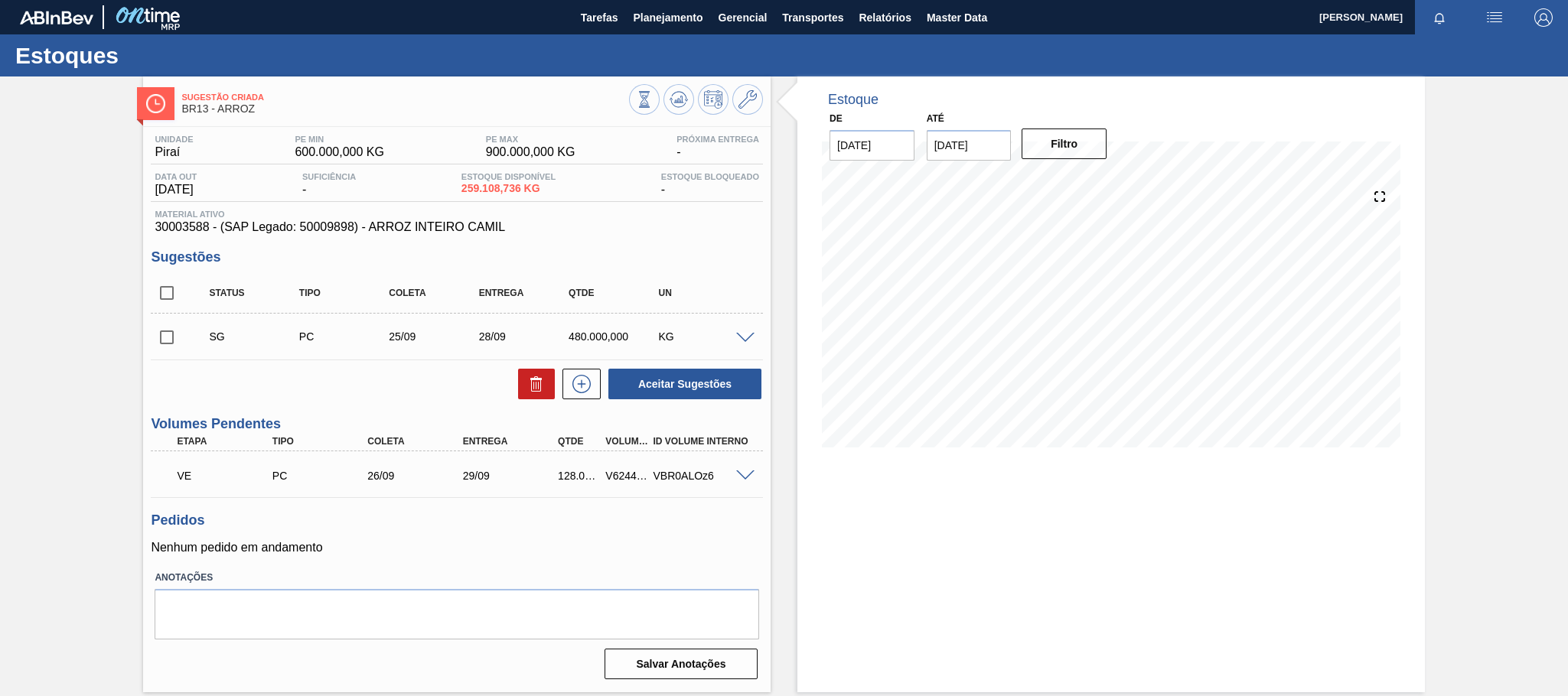
click at [609, 475] on div "V624482" at bounding box center [626, 475] width 50 height 12
click at [577, 476] on div "128.000,000" at bounding box center [579, 475] width 50 height 12
click at [620, 473] on div "V624482" at bounding box center [626, 475] width 50 height 12
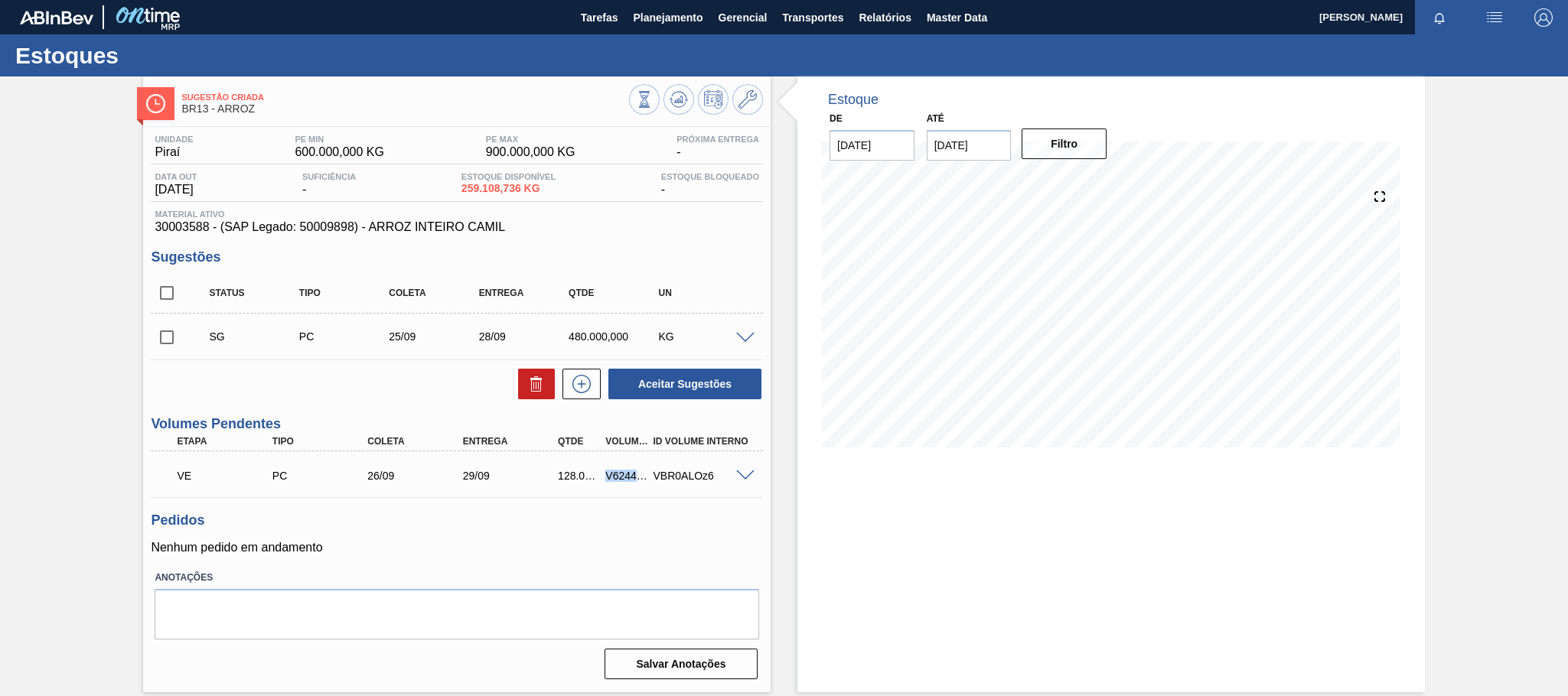
click at [620, 473] on div "V624482" at bounding box center [626, 475] width 50 height 12
copy div "V624482"
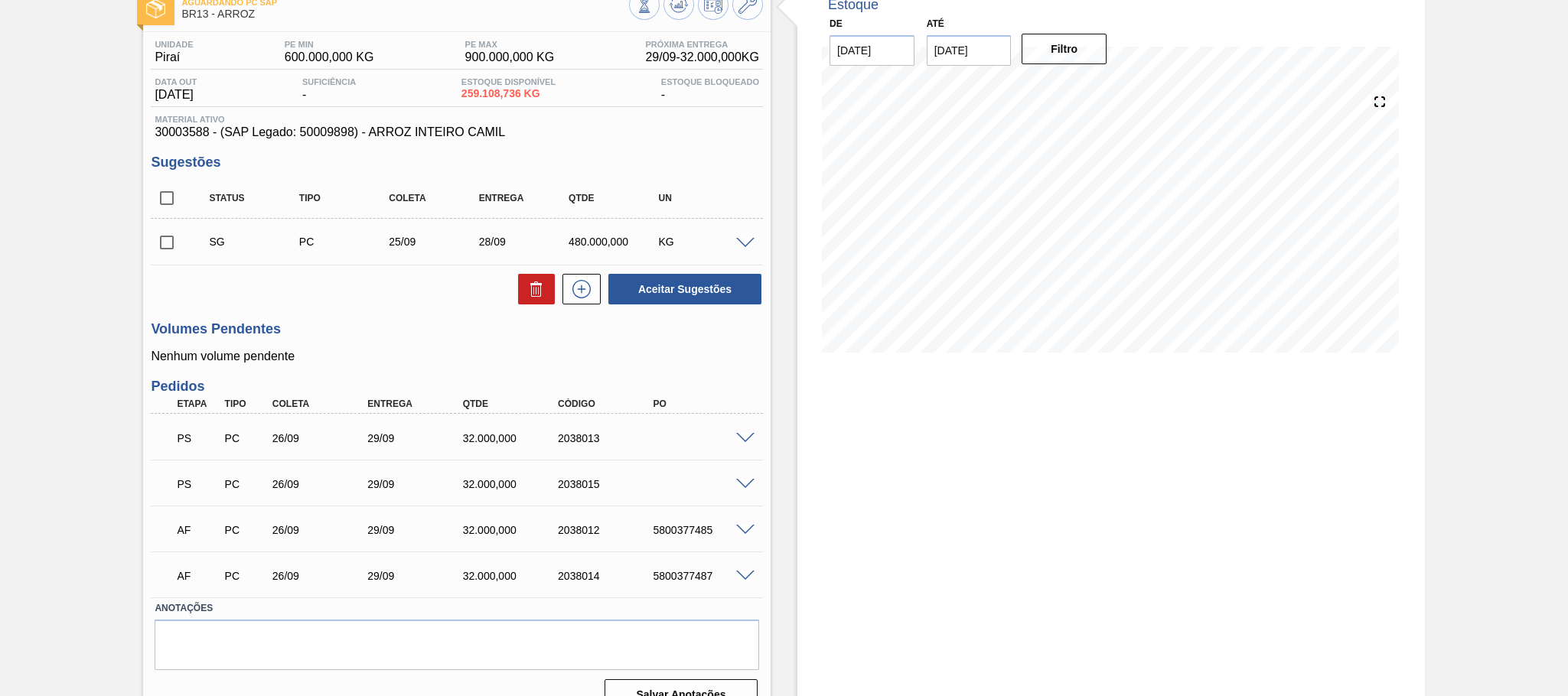
scroll to position [125, 0]
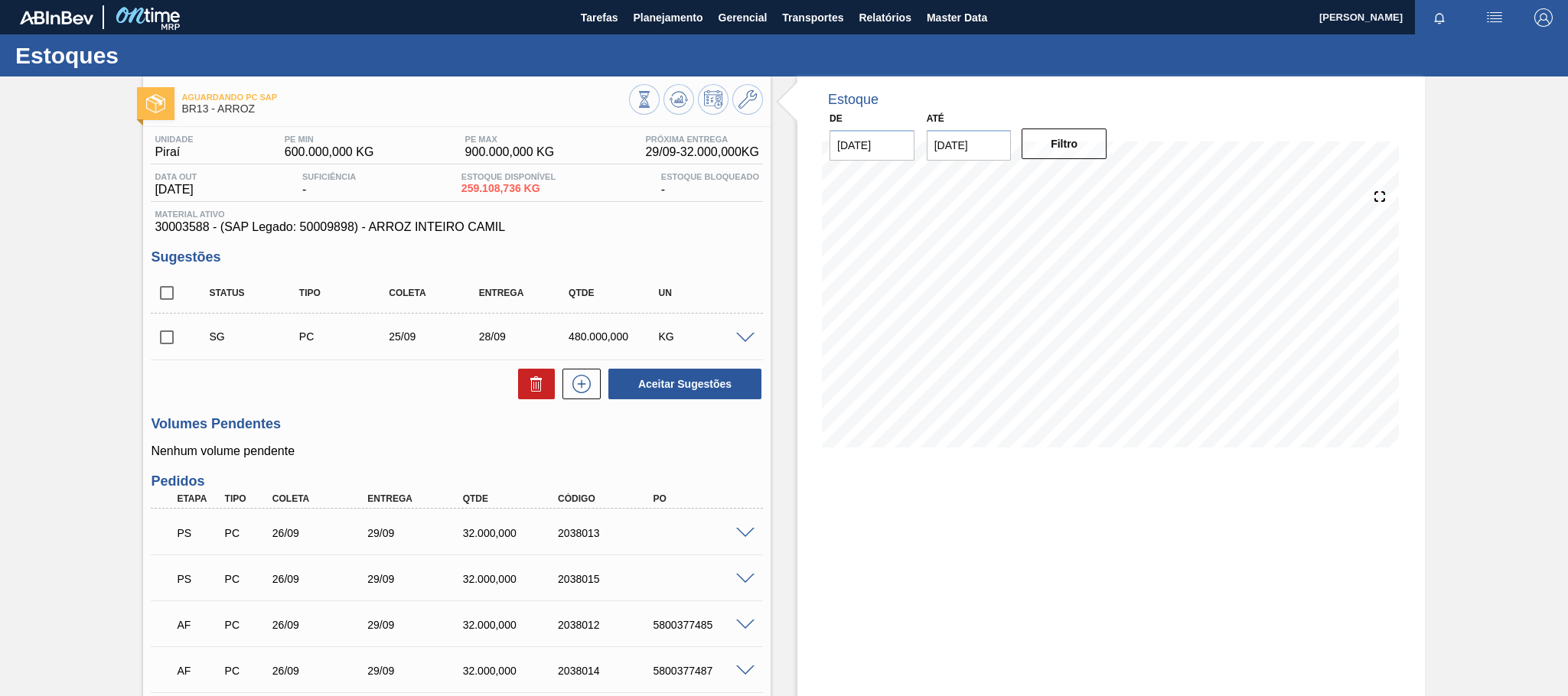
scroll to position [125, 0]
click at [864, 22] on span "Relatórios" at bounding box center [885, 17] width 52 height 18
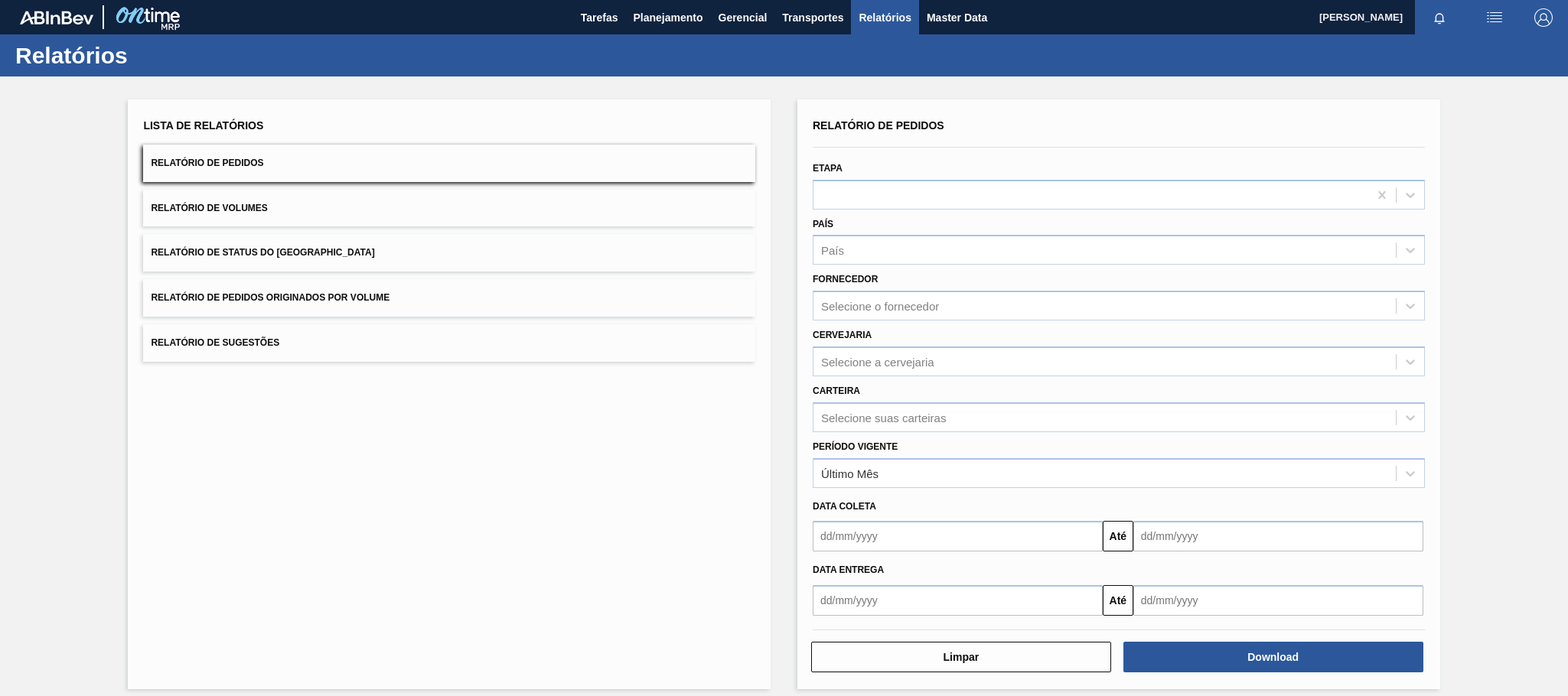
click at [269, 298] on span "Relatório de Pedidos Originados por Volume" at bounding box center [269, 297] width 239 height 10
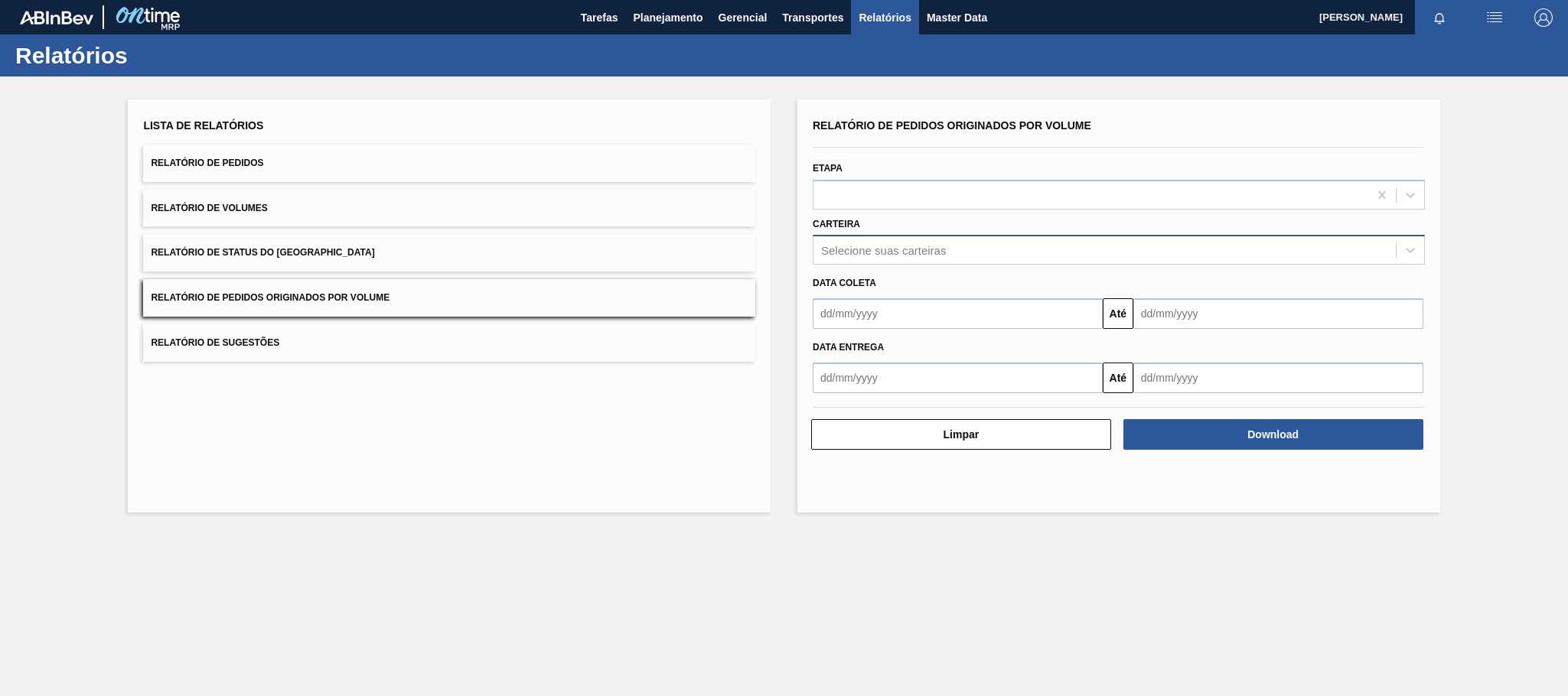
click at [884, 248] on div "Selecione suas carteiras" at bounding box center [883, 251] width 125 height 13
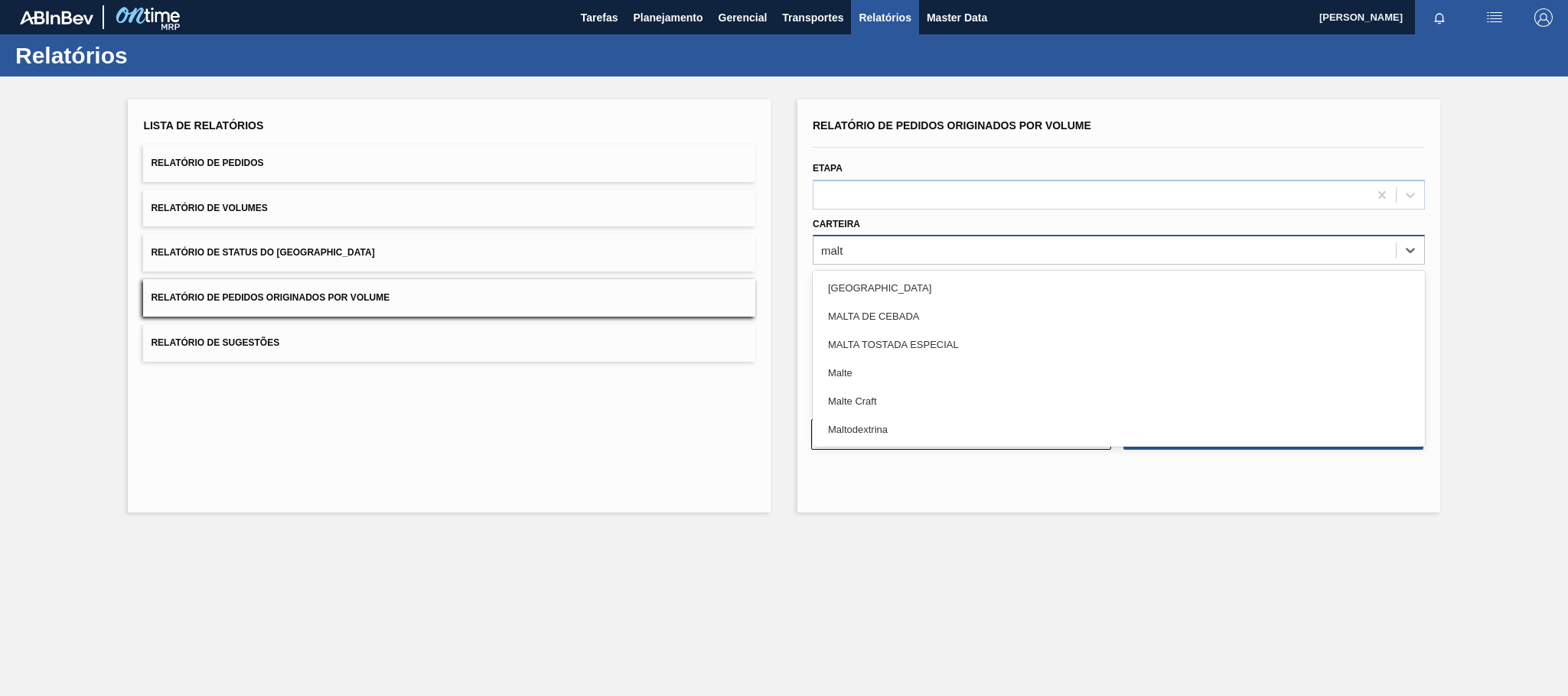
type input "malte"
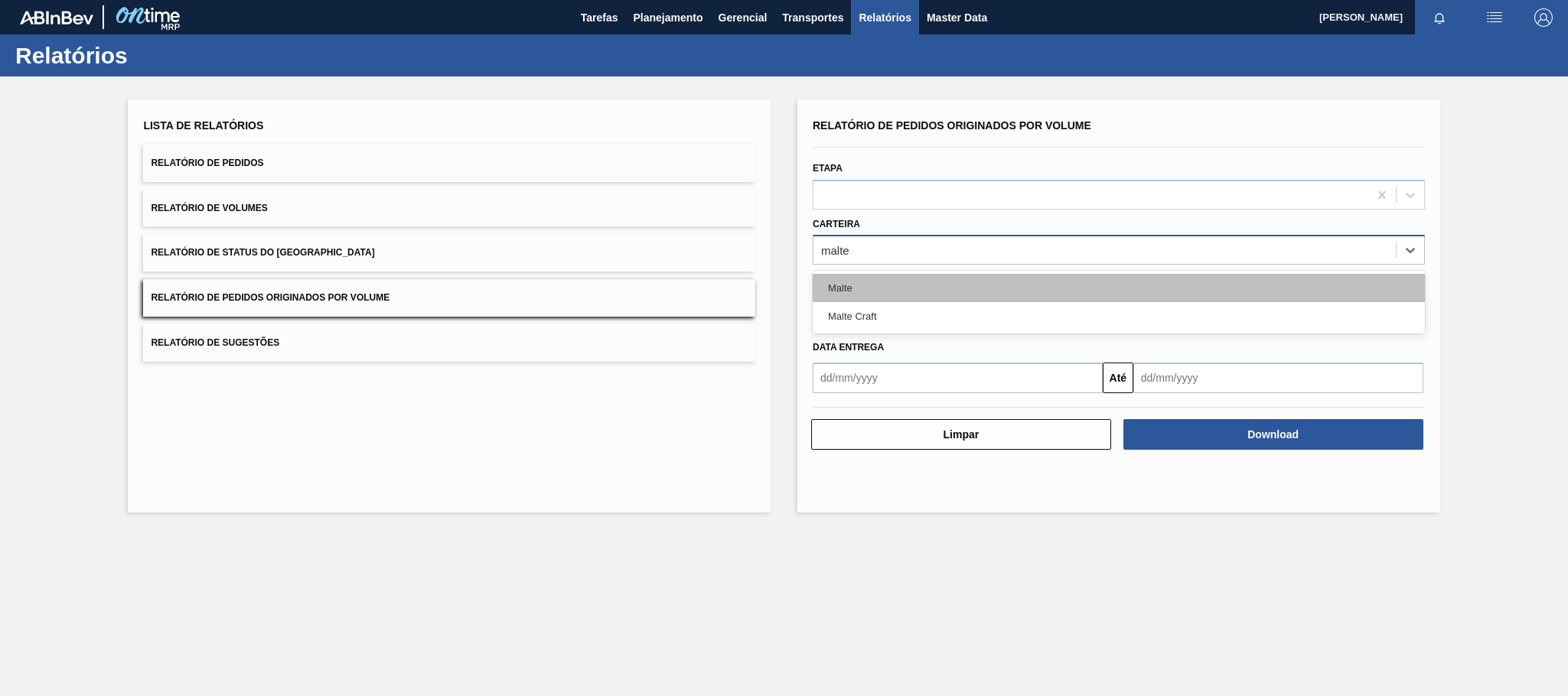
click at [844, 292] on div "Malte" at bounding box center [1119, 288] width 612 height 28
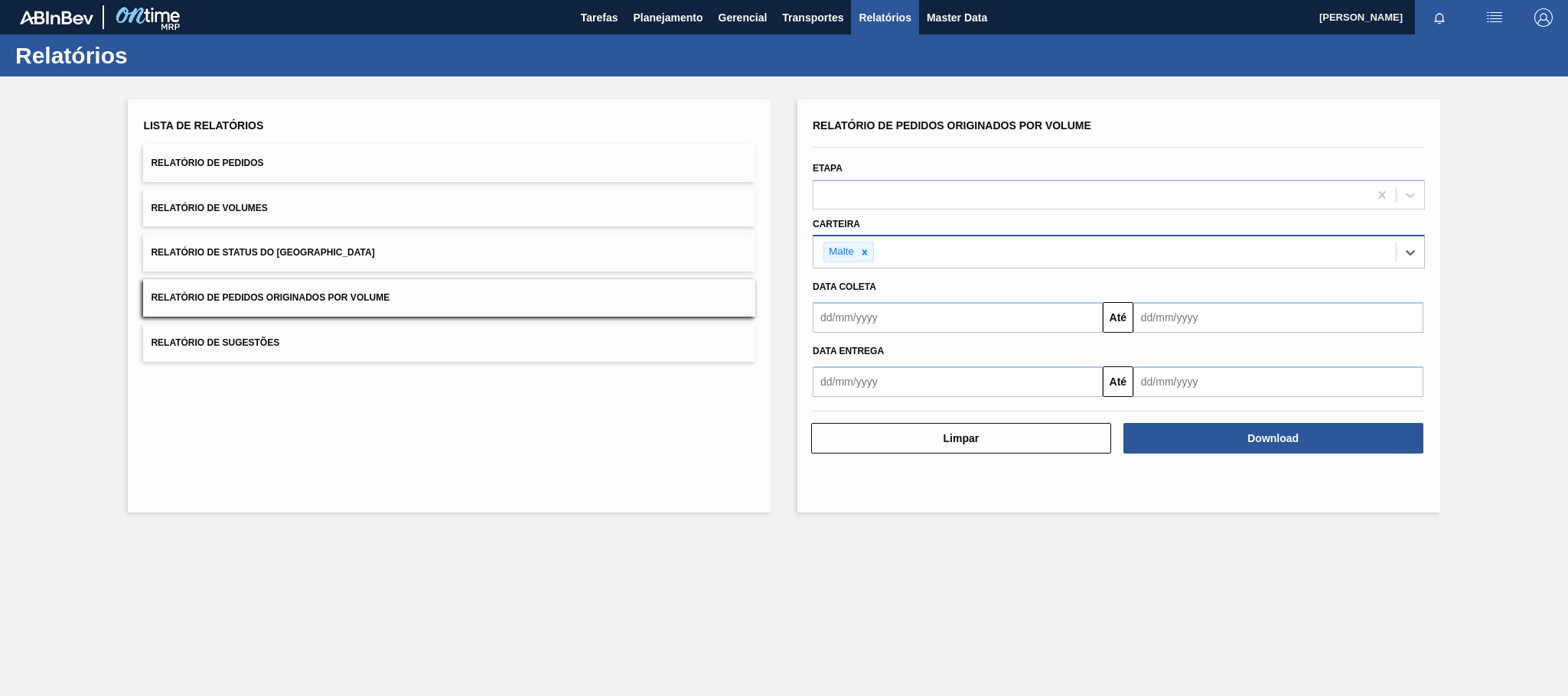
click at [873, 317] on input "text" at bounding box center [958, 317] width 290 height 31
type input "[DATE]"
click at [900, 408] on div "1" at bounding box center [905, 403] width 21 height 21
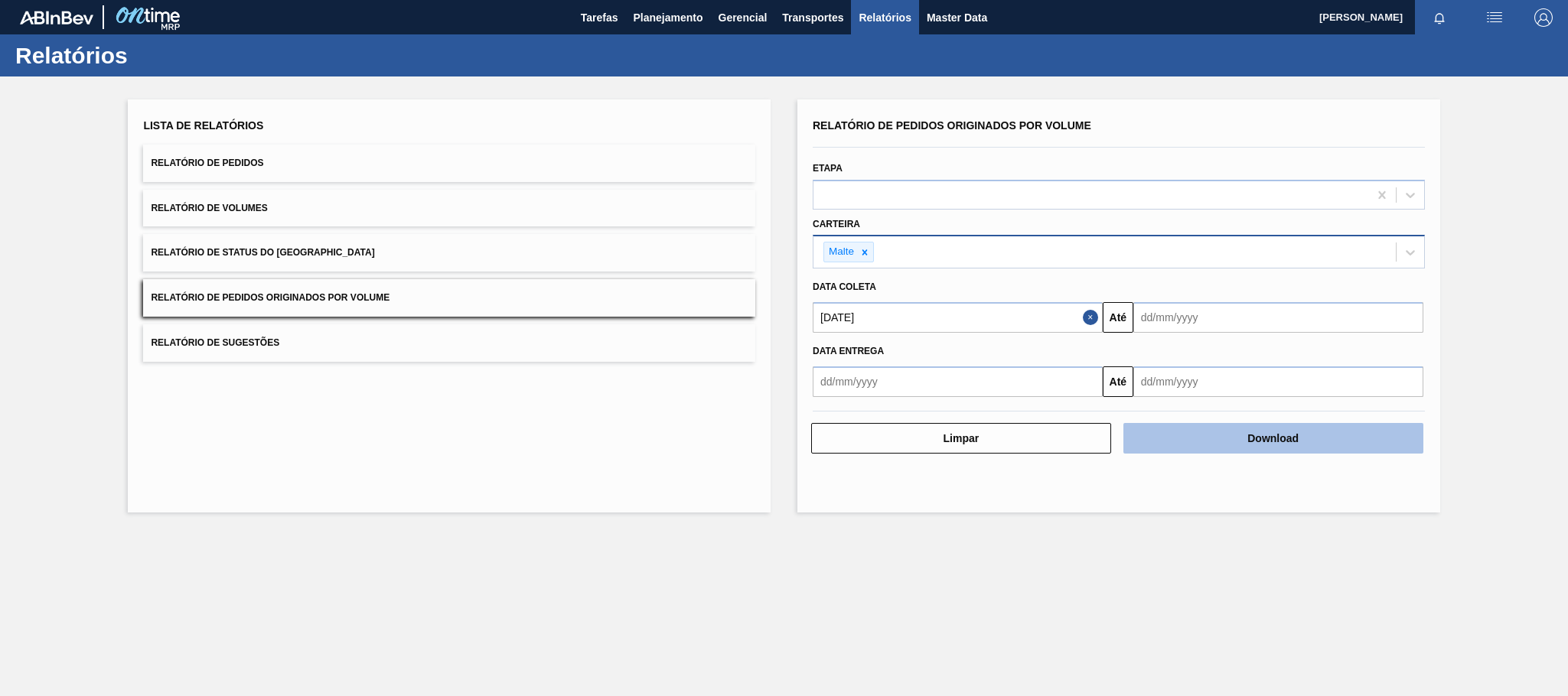
click at [1287, 444] on button "Download" at bounding box center [1273, 438] width 300 height 31
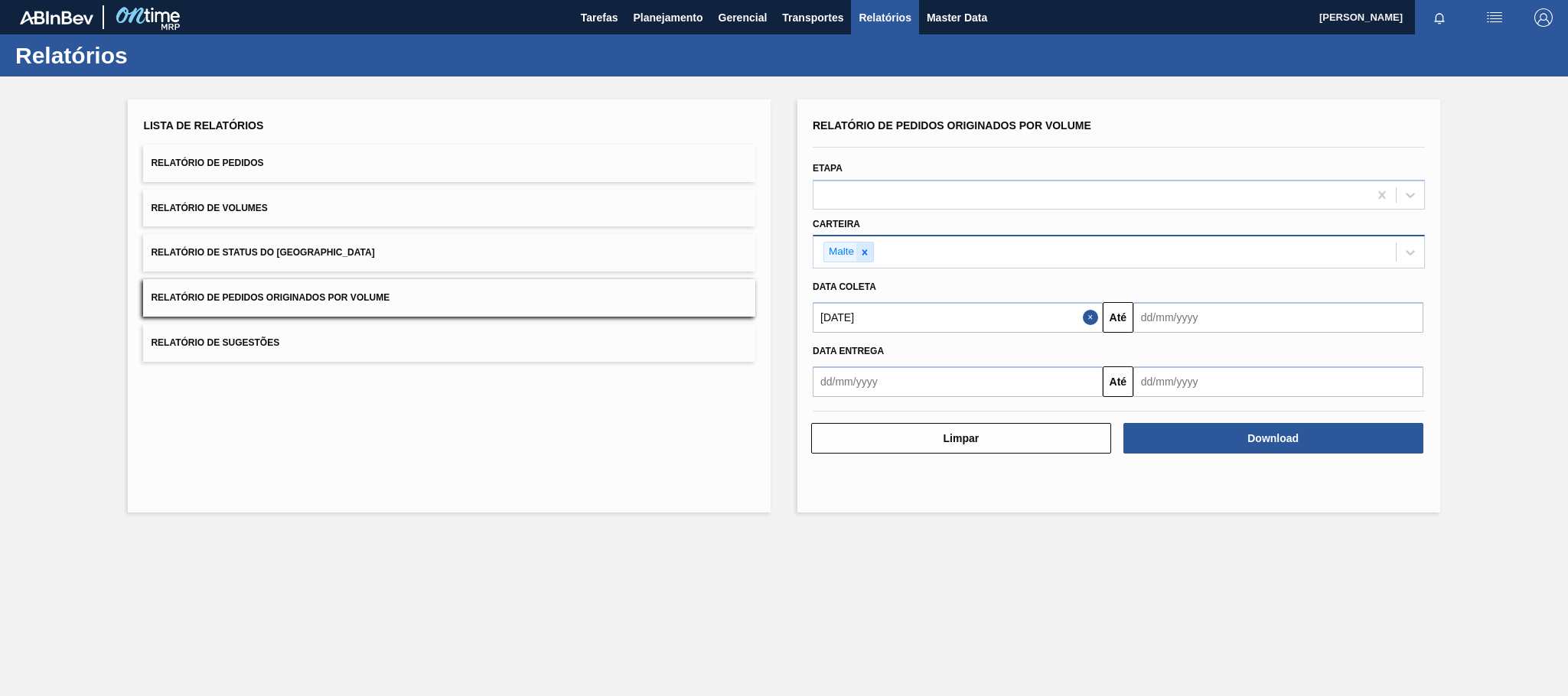
drag, startPoint x: 868, startPoint y: 244, endPoint x: 864, endPoint y: 261, distance: 17.5
click at [868, 244] on div at bounding box center [864, 252] width 17 height 19
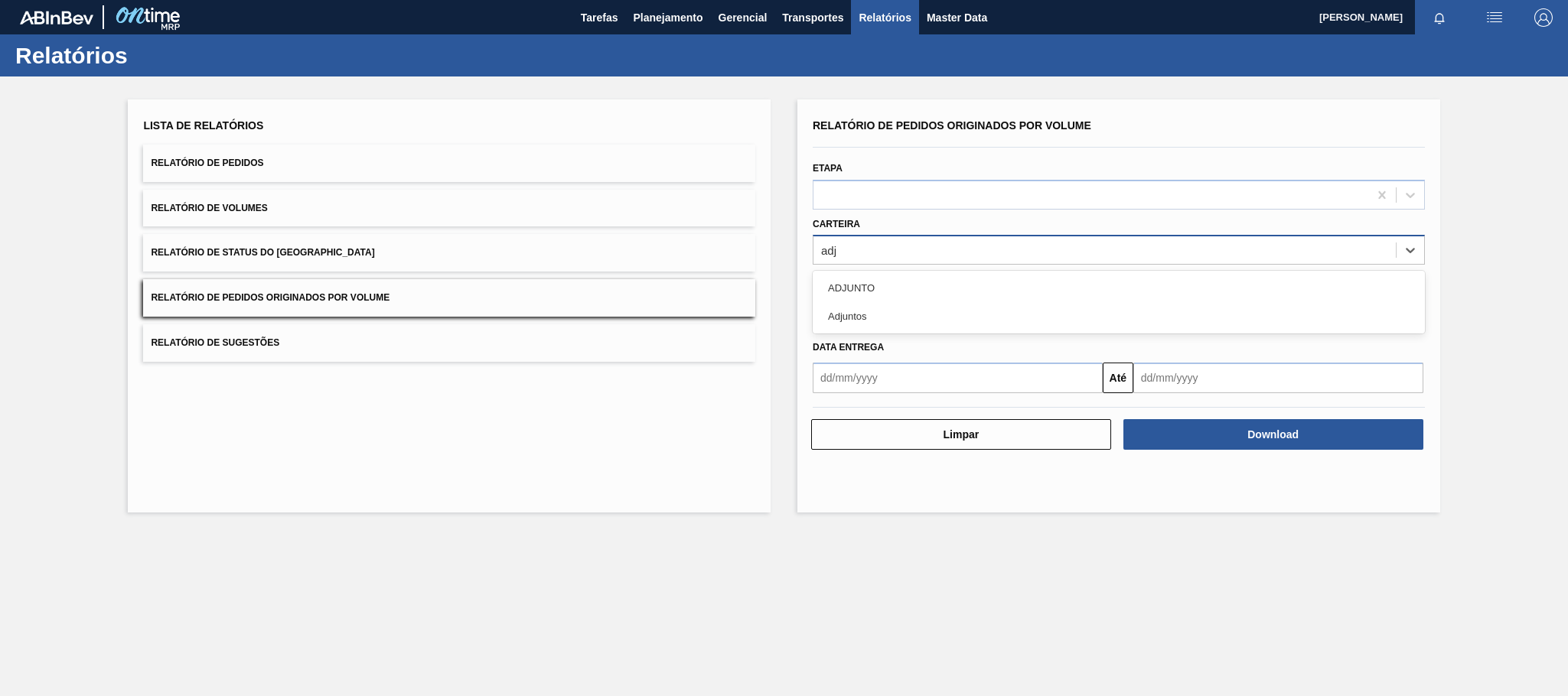
type input "adju"
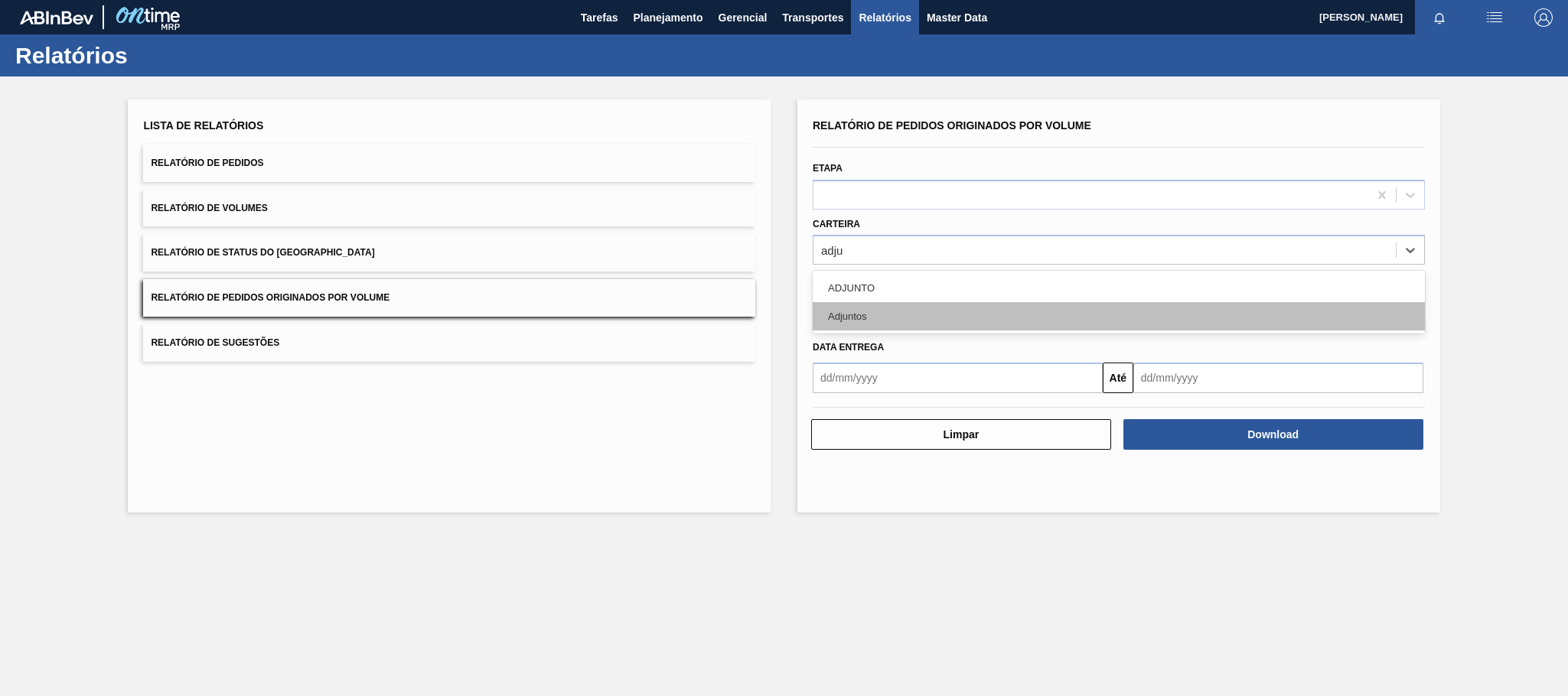
click at [852, 312] on div "Adjuntos" at bounding box center [1119, 316] width 612 height 28
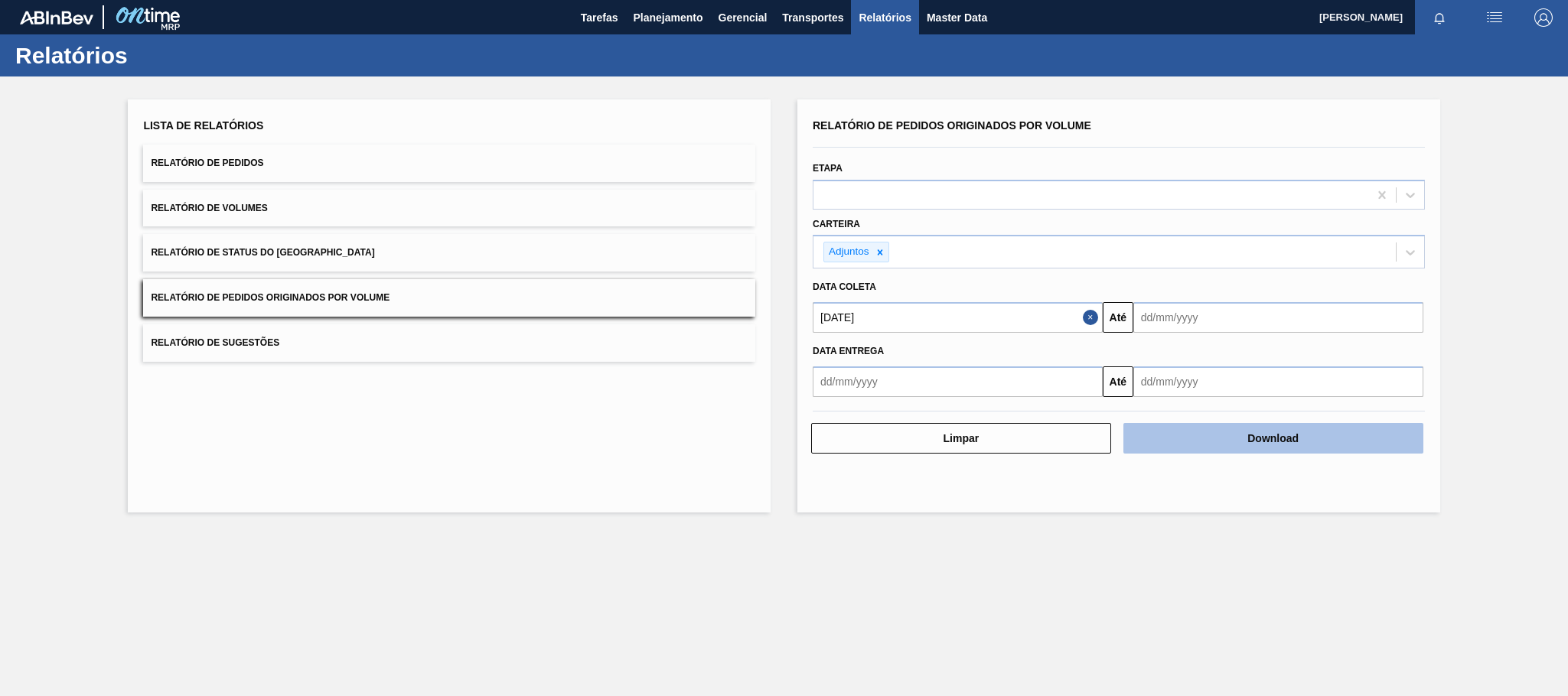
click at [1222, 428] on button "Download" at bounding box center [1273, 438] width 300 height 31
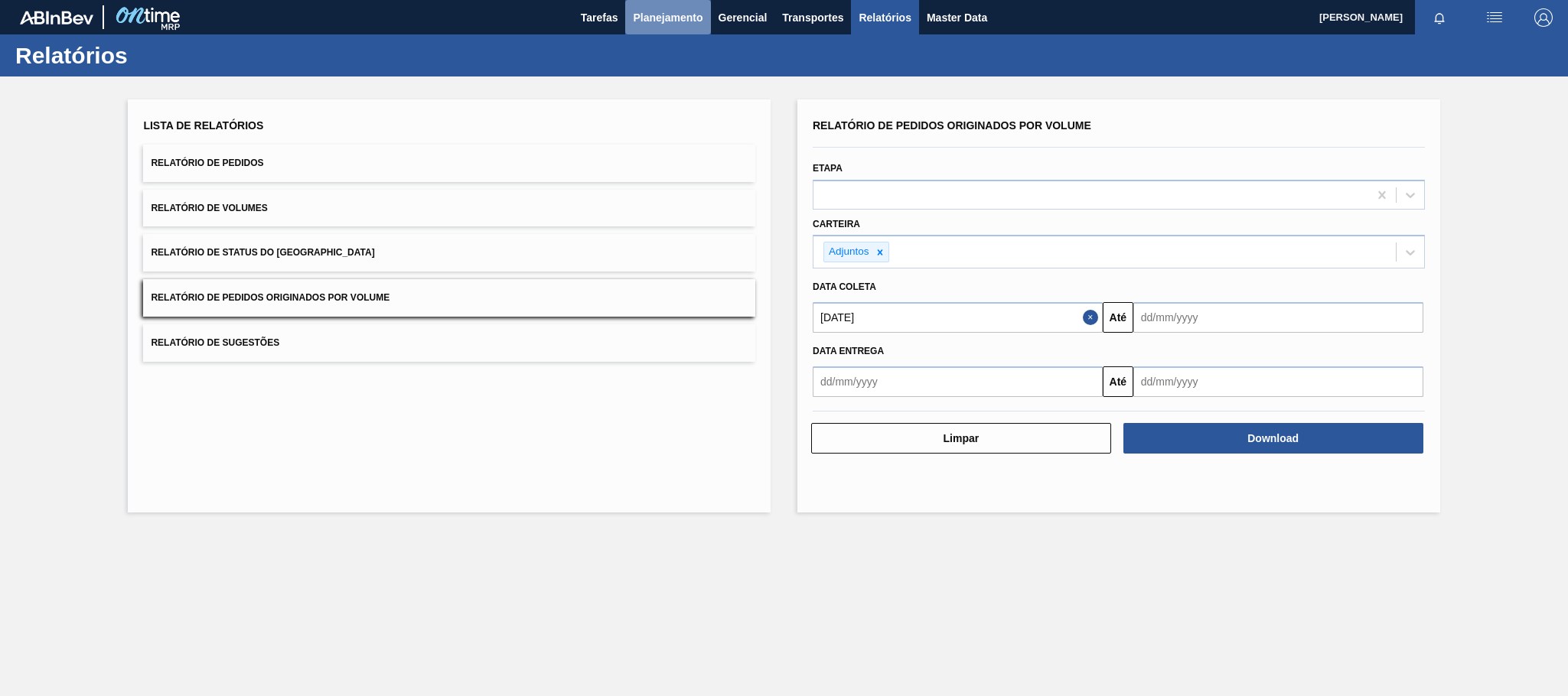
click at [651, 7] on button "Planejamento" at bounding box center [667, 17] width 85 height 35
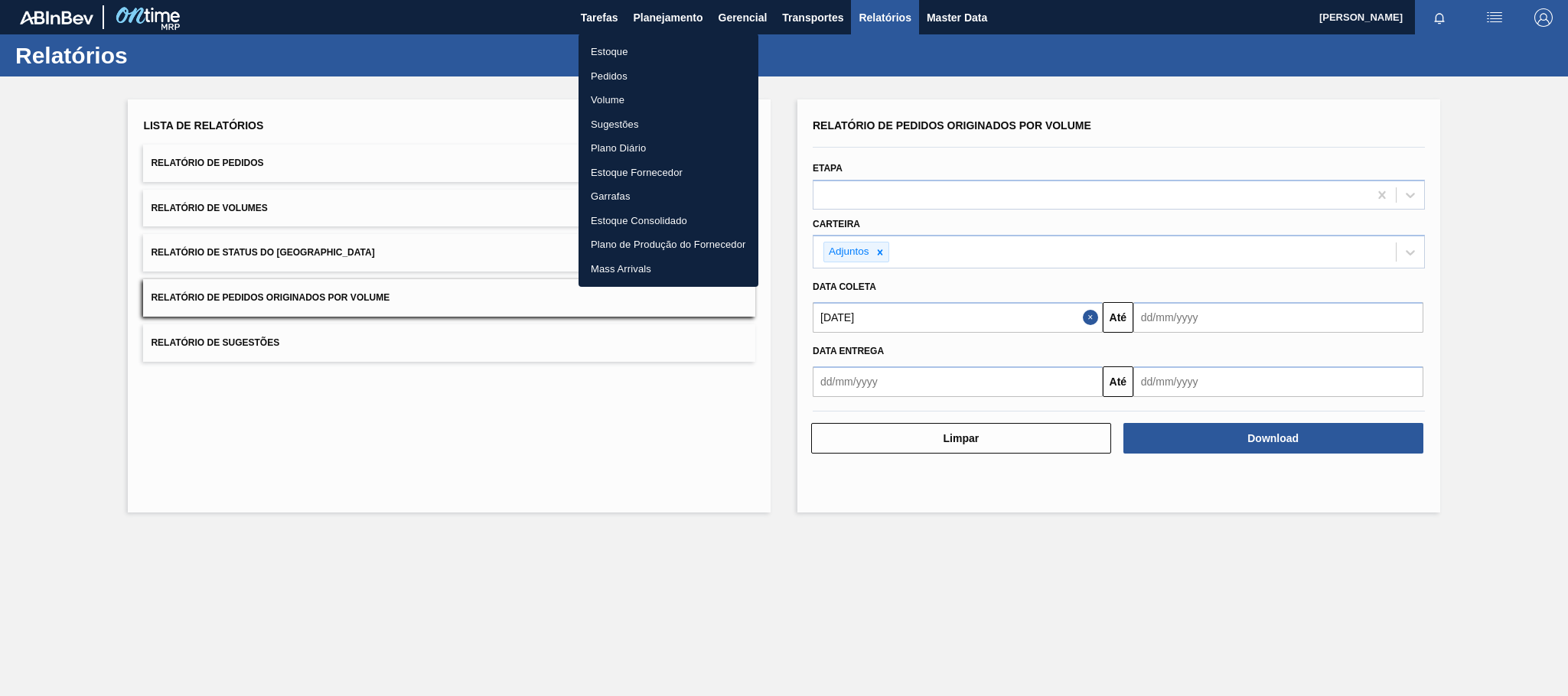
click at [615, 51] on li "Estoque" at bounding box center [668, 51] width 180 height 24
